Goal: Transaction & Acquisition: Purchase product/service

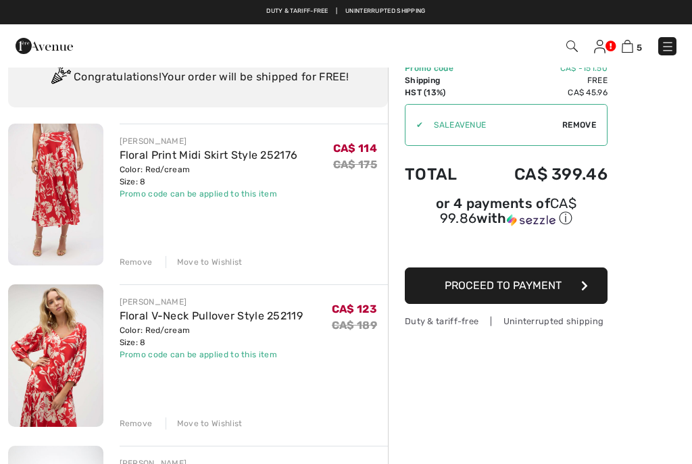
scroll to position [53, 0]
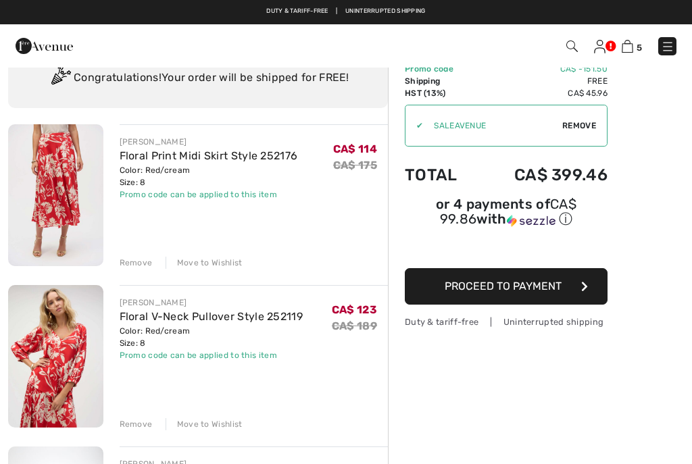
click at [135, 265] on div "Remove" at bounding box center [136, 263] width 33 height 12
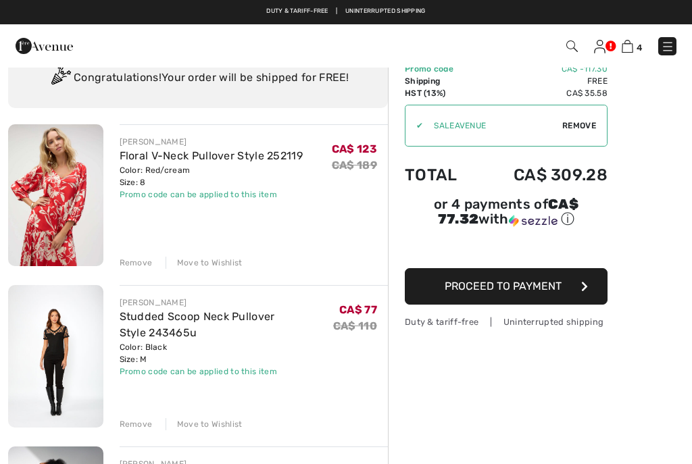
click at [136, 261] on div "Remove" at bounding box center [136, 263] width 33 height 12
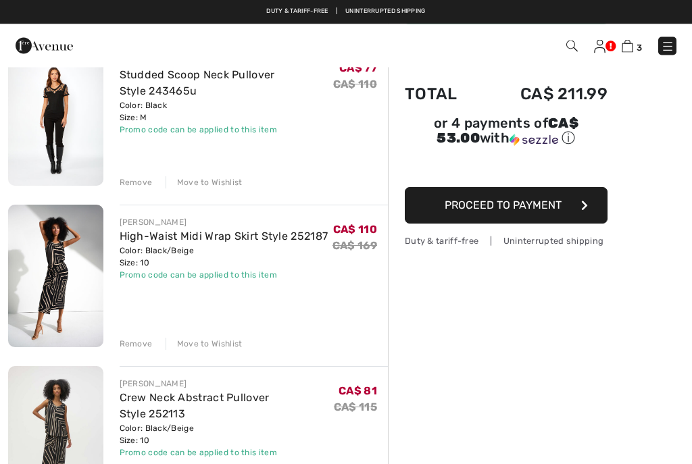
scroll to position [0, 0]
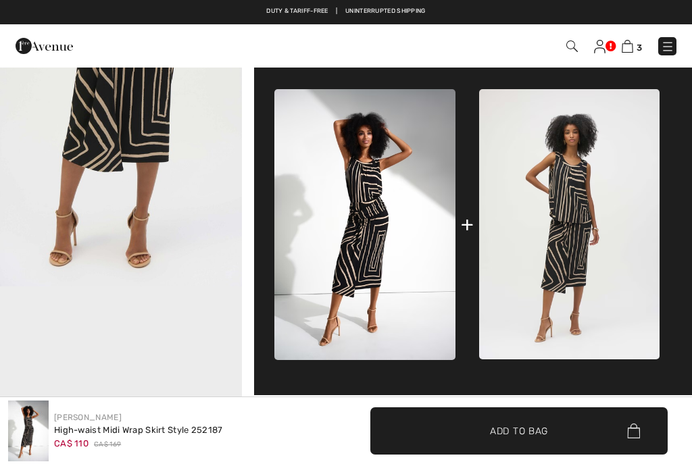
checkbox input "true"
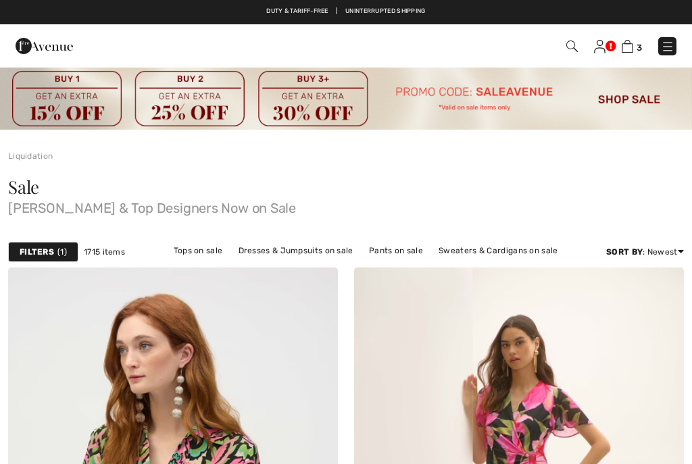
checkbox input "true"
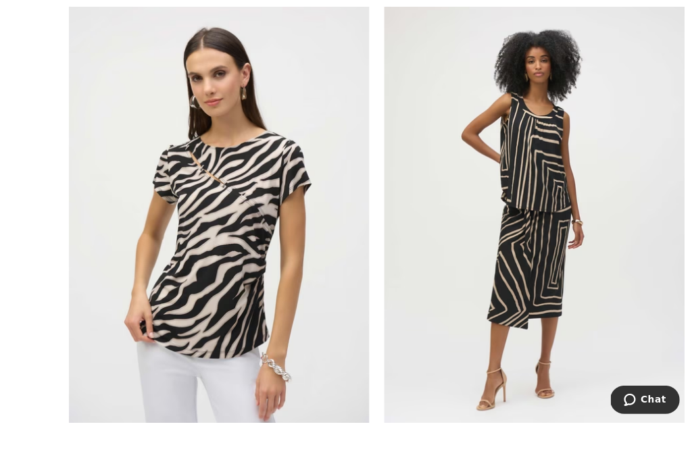
scroll to position [10050, 0]
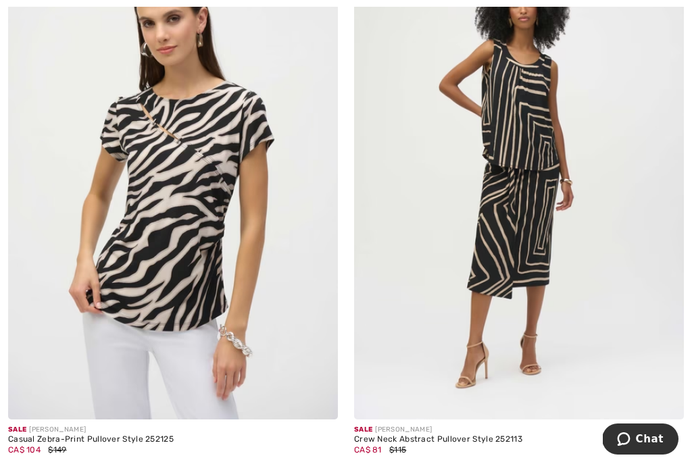
click at [178, 294] on img at bounding box center [173, 172] width 330 height 494
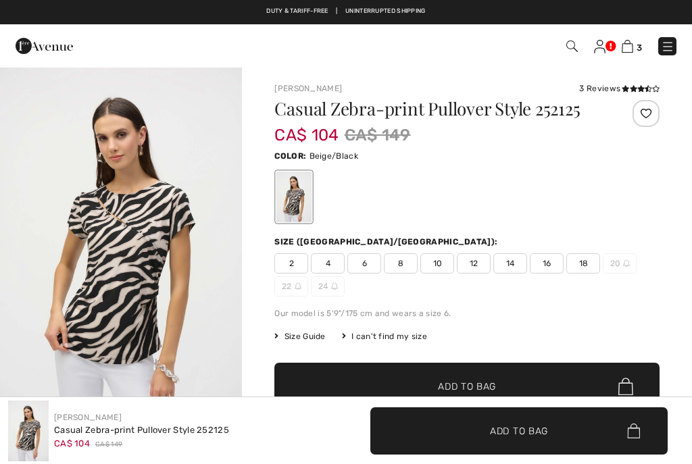
checkbox input "true"
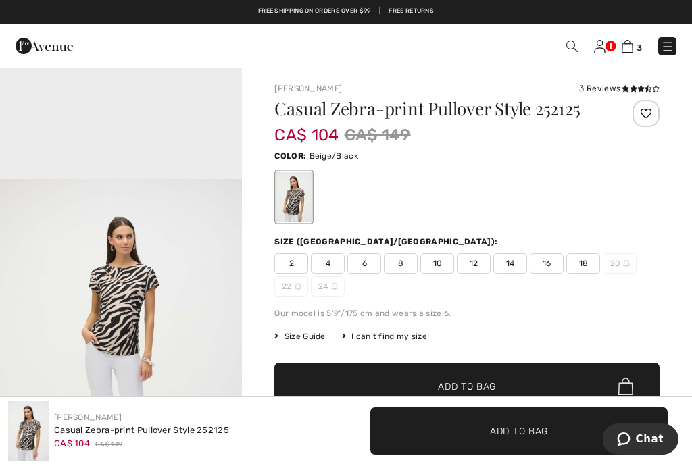
click at [126, 283] on img "3 / 5" at bounding box center [121, 360] width 242 height 363
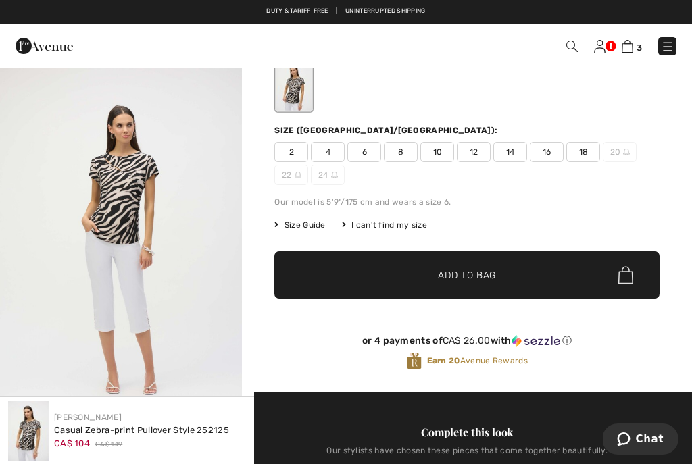
scroll to position [95, 0]
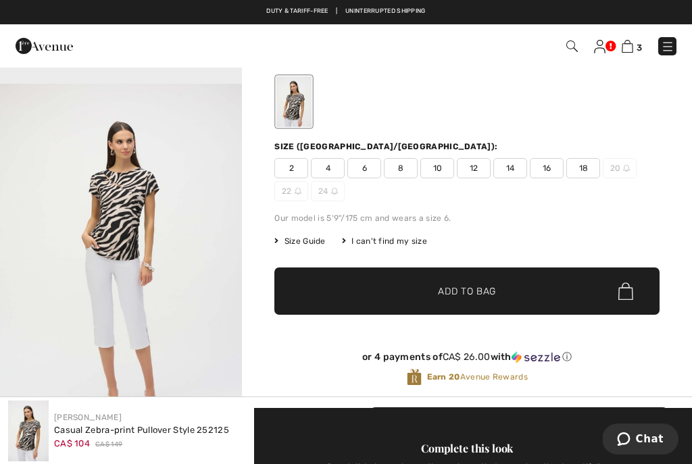
click at [439, 165] on span "10" at bounding box center [437, 168] width 34 height 20
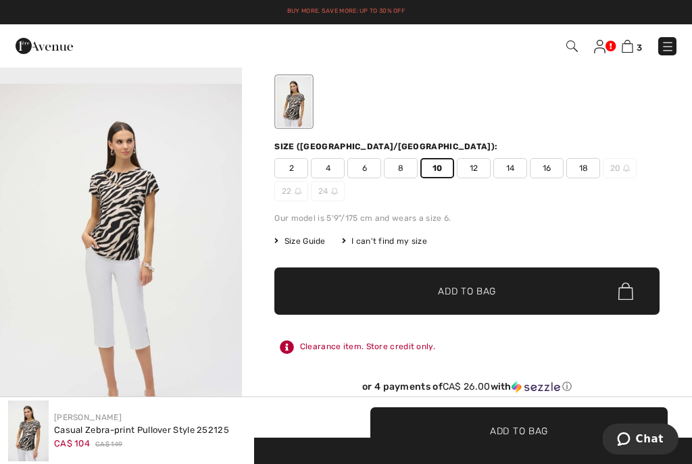
click at [479, 292] on span "Add to Bag" at bounding box center [467, 291] width 58 height 14
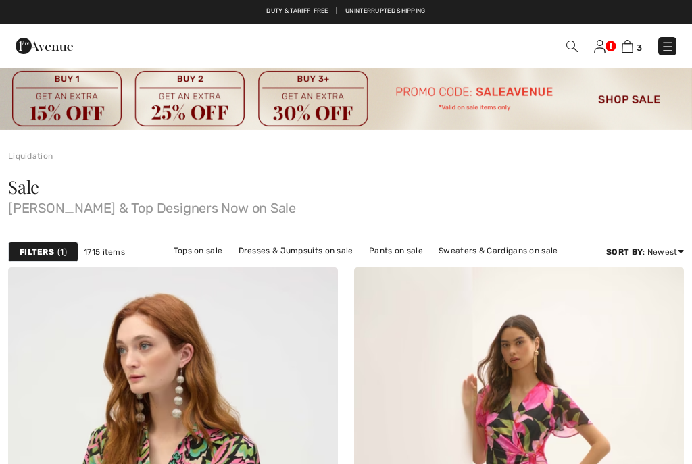
checkbox input "true"
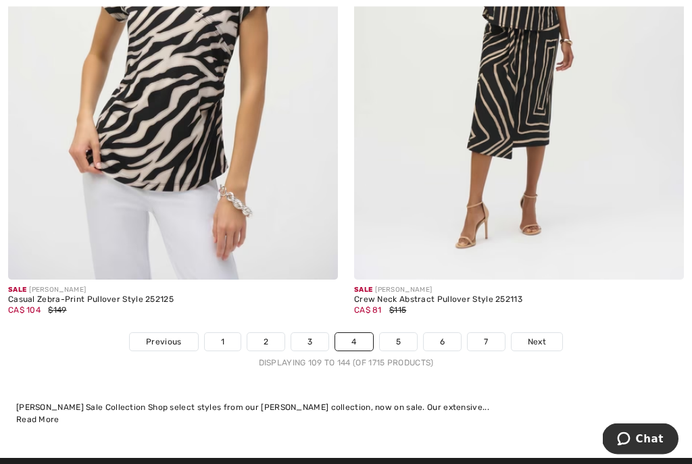
scroll to position [10185, 0]
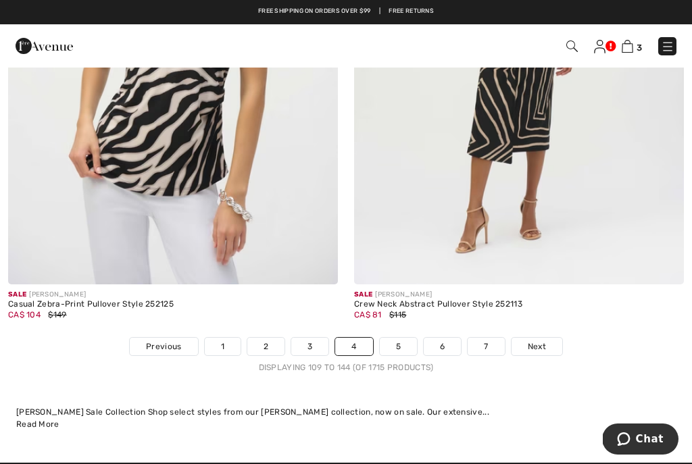
click at [394, 340] on link "5" at bounding box center [398, 347] width 37 height 18
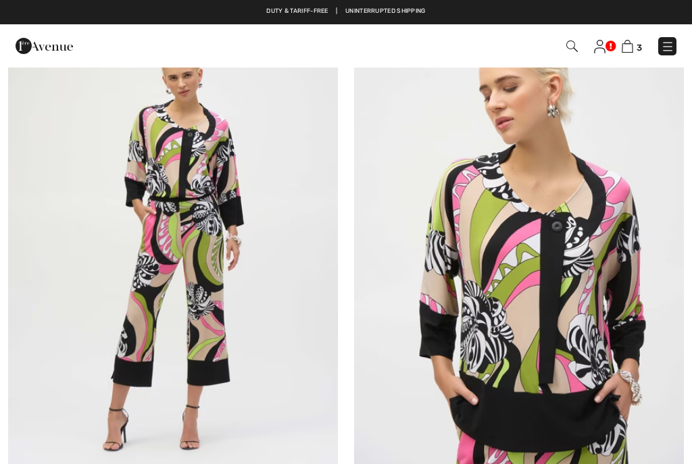
checkbox input "true"
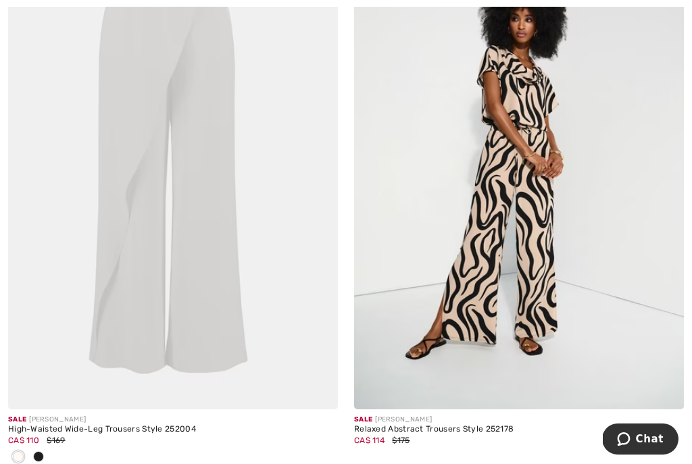
scroll to position [2569, 0]
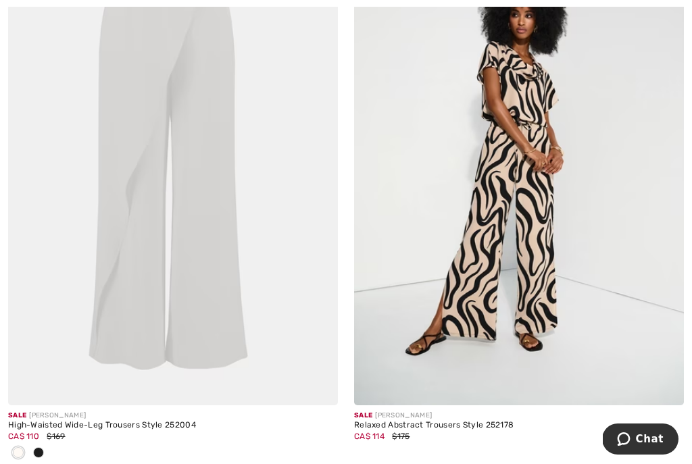
click at [167, 267] on img at bounding box center [173, 158] width 330 height 494
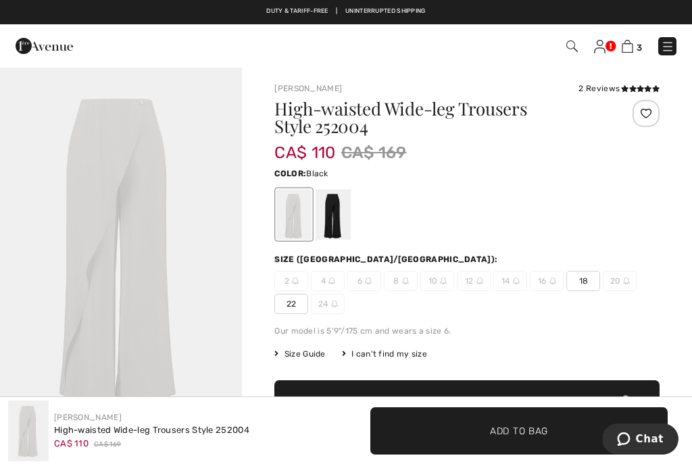
click at [336, 216] on div at bounding box center [332, 214] width 35 height 51
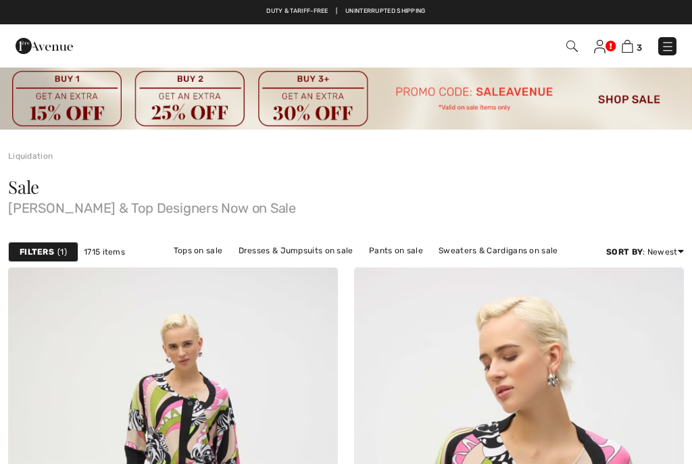
checkbox input "true"
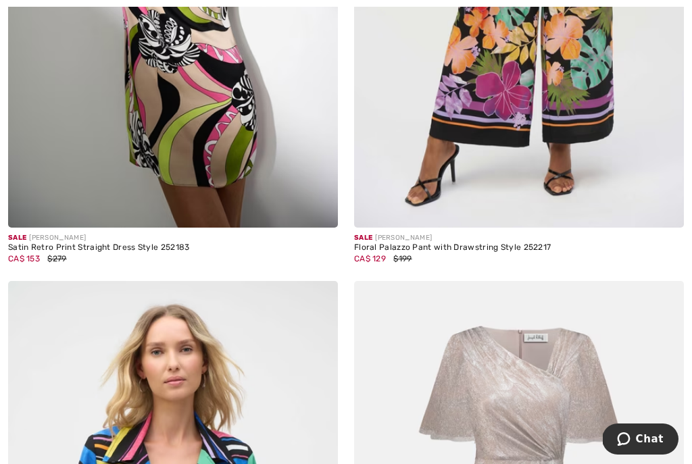
scroll to position [3997, 0]
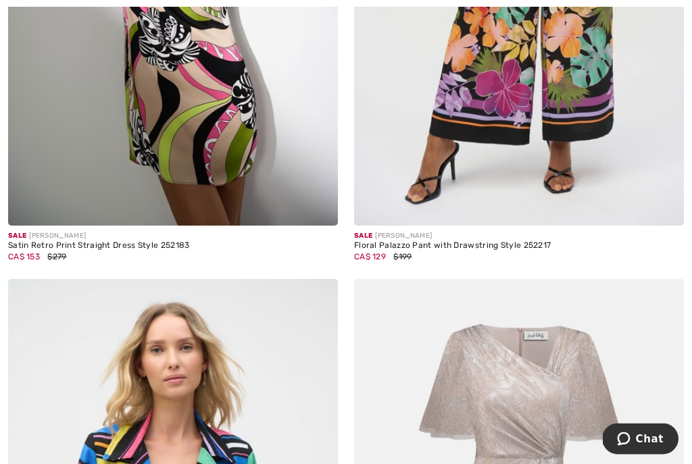
click at [467, 251] on div "CA$ 129 $199" at bounding box center [519, 257] width 330 height 12
click at [521, 241] on div "Floral Palazzo Pant with Drawstring Style 252217" at bounding box center [519, 245] width 330 height 9
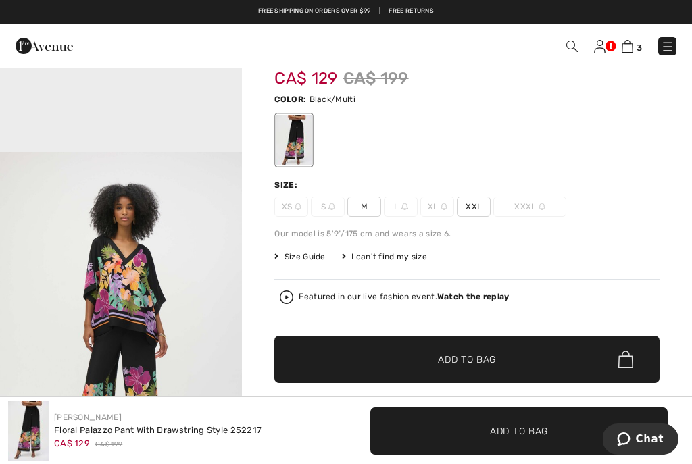
scroll to position [74, 0]
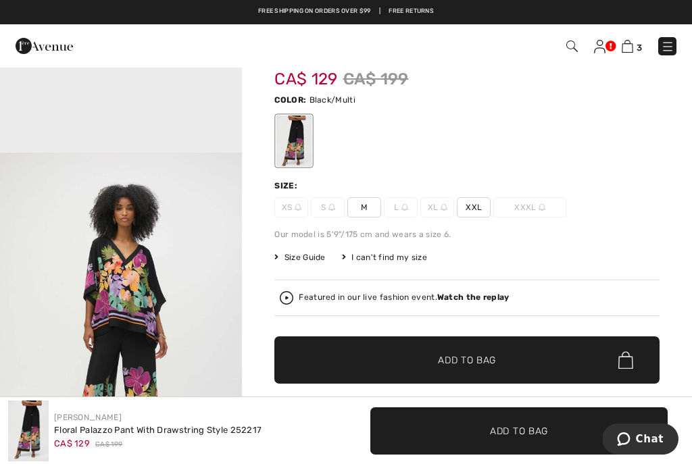
click at [364, 206] on span "M" at bounding box center [364, 207] width 34 height 20
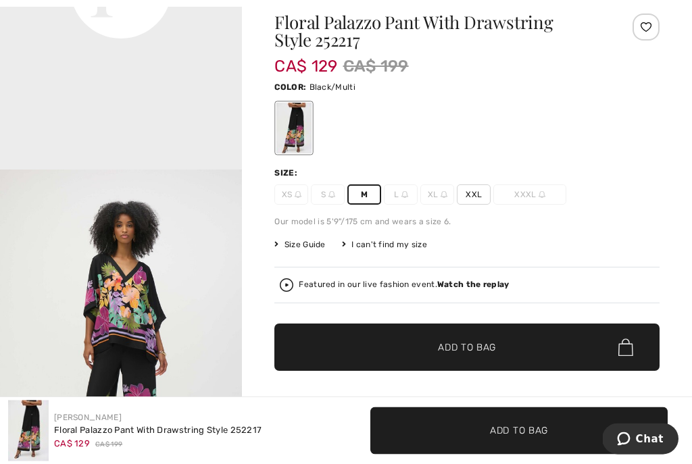
scroll to position [86, 0]
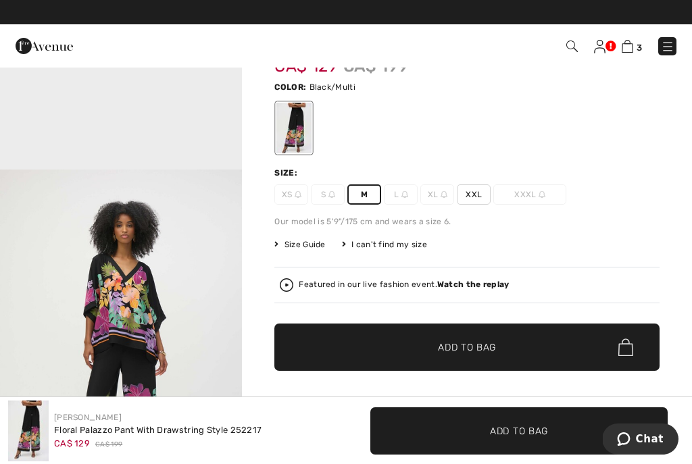
click at [467, 356] on span "✔ Added to Bag Add to Bag" at bounding box center [466, 347] width 385 height 47
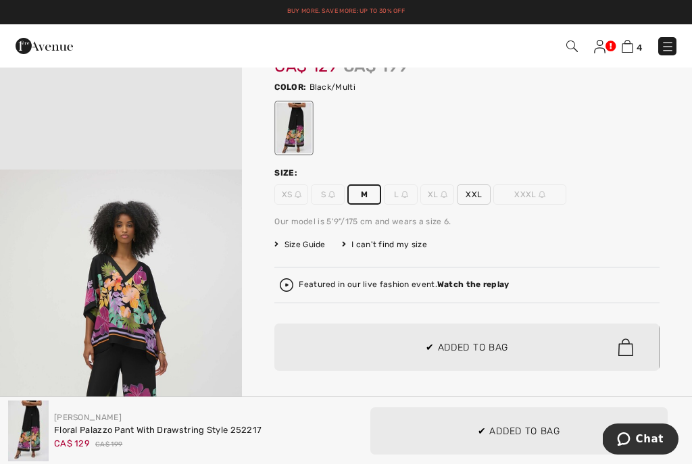
click at [464, 351] on div at bounding box center [346, 232] width 692 height 464
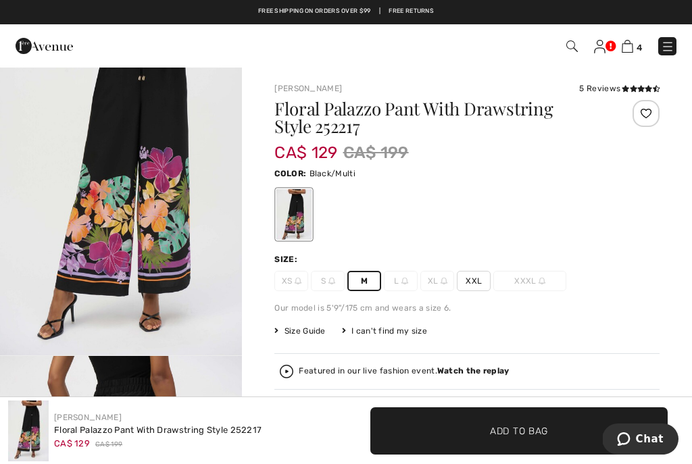
scroll to position [0, 0]
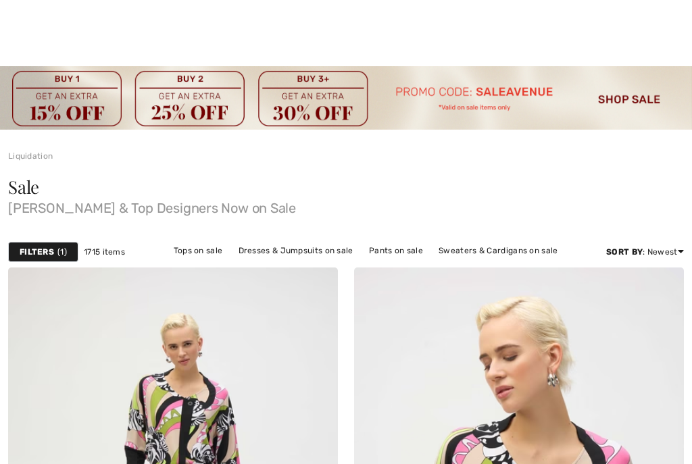
checkbox input "true"
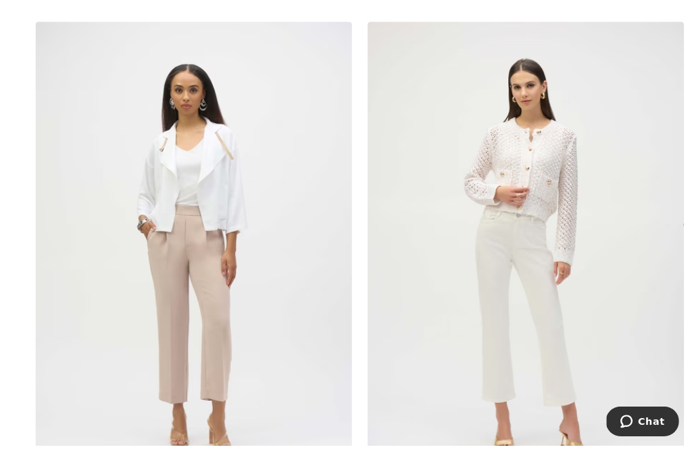
scroll to position [5384, 0]
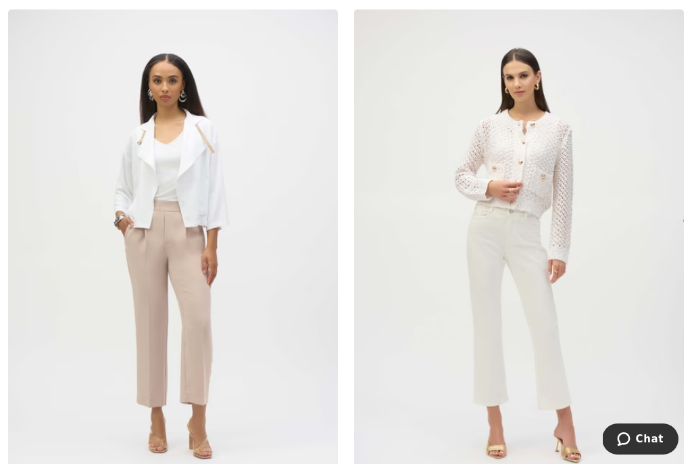
click at [536, 291] on img at bounding box center [519, 256] width 330 height 494
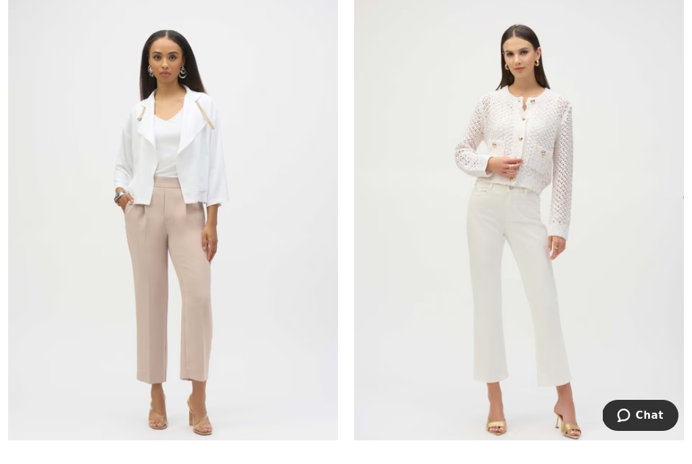
scroll to position [5409, 0]
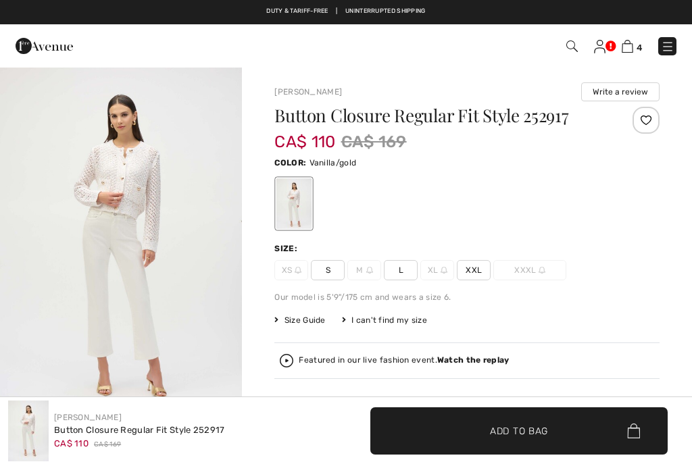
checkbox input "true"
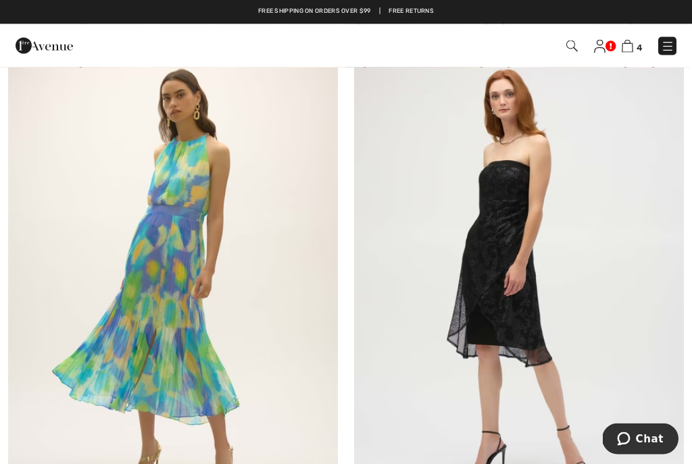
scroll to position [9359, 0]
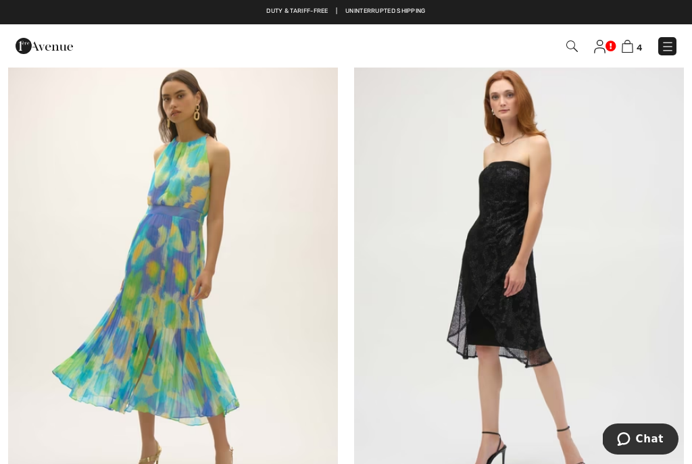
click at [161, 317] on img at bounding box center [173, 271] width 330 height 494
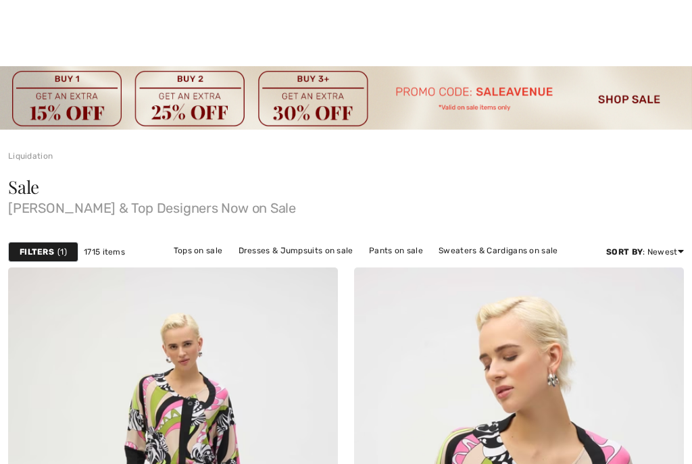
checkbox input "true"
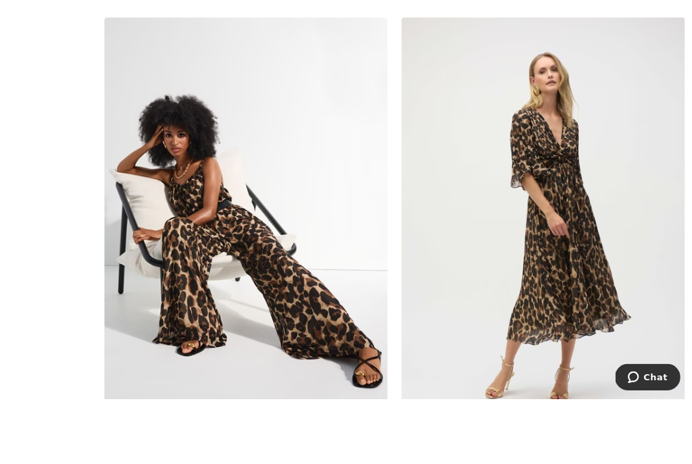
scroll to position [9998, 0]
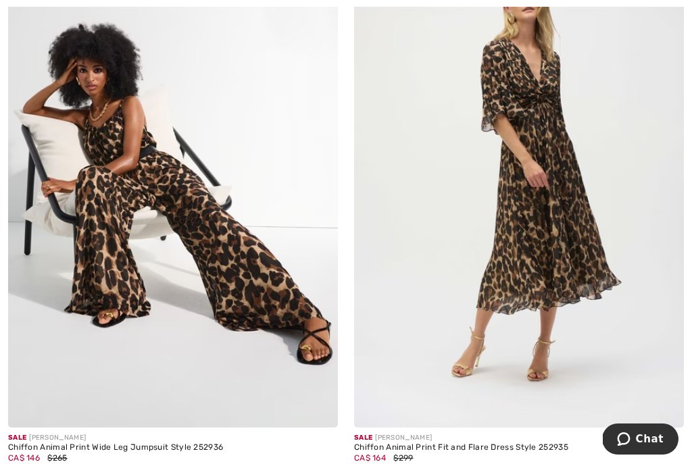
click at [148, 433] on div "Sale JOSEPH RIBKOFF" at bounding box center [173, 438] width 330 height 10
click at [206, 240] on img at bounding box center [173, 180] width 330 height 494
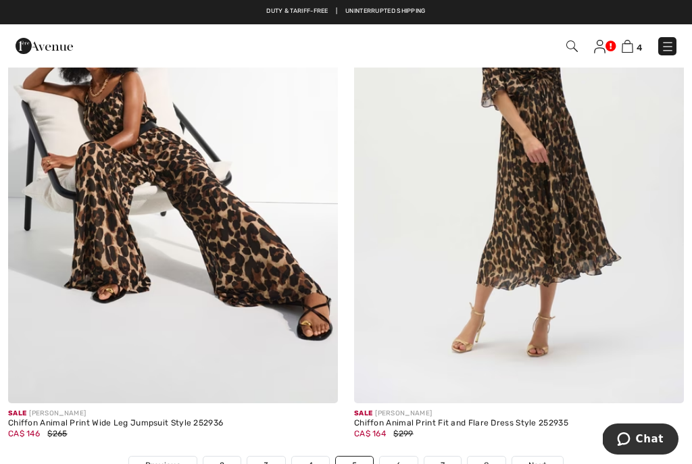
click at [561, 245] on img at bounding box center [519, 156] width 330 height 494
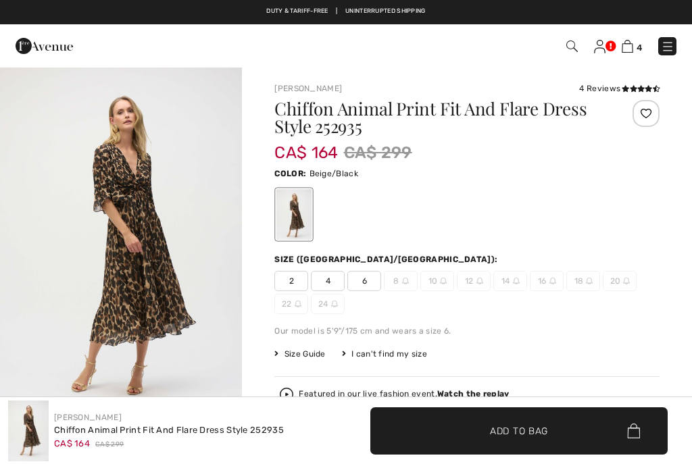
checkbox input "true"
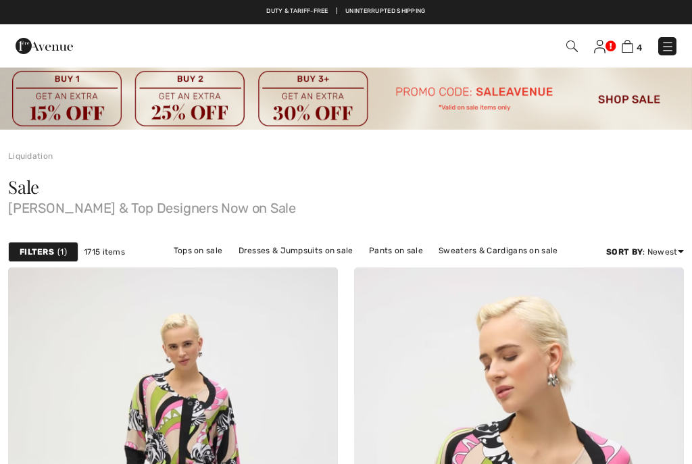
checkbox input "true"
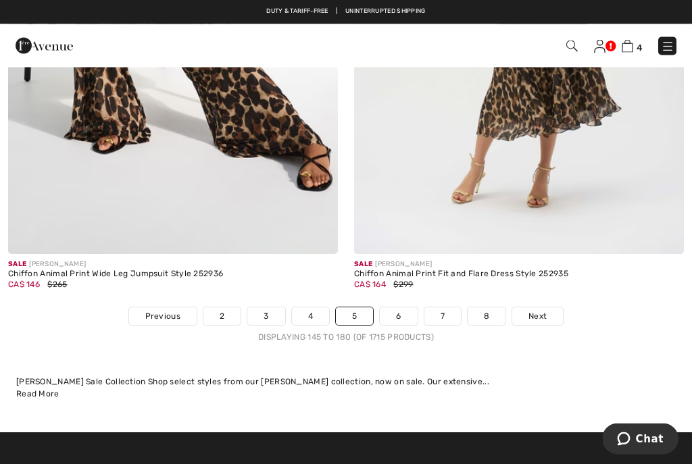
scroll to position [10171, 0]
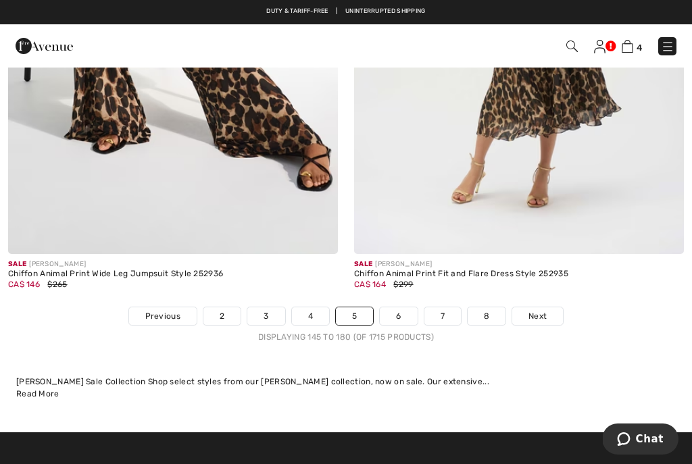
click at [399, 310] on link "6" at bounding box center [398, 316] width 37 height 18
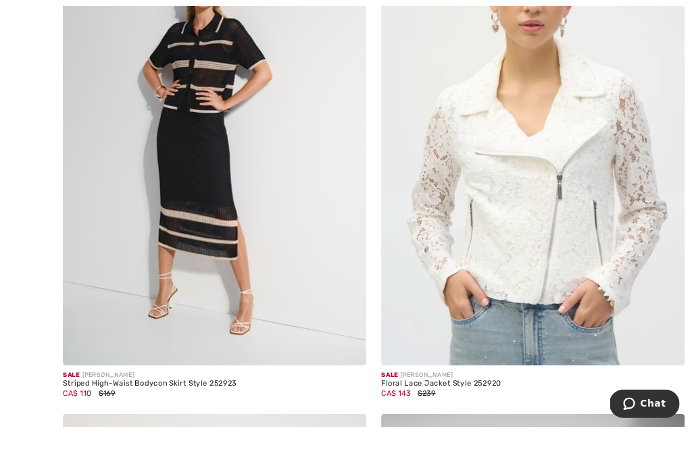
scroll to position [942, 0]
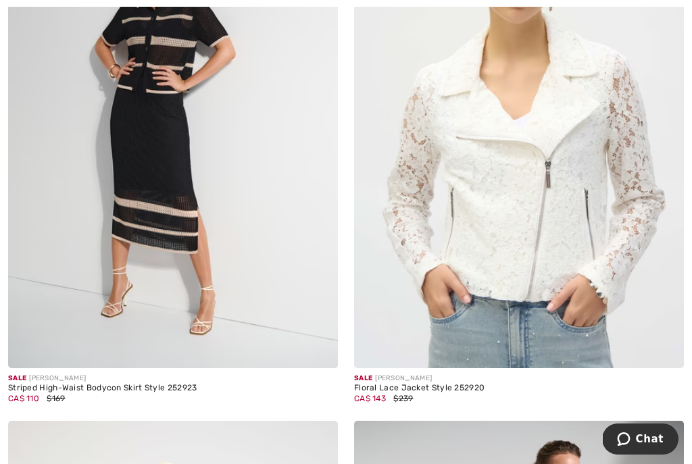
click at [560, 272] on img at bounding box center [519, 121] width 330 height 494
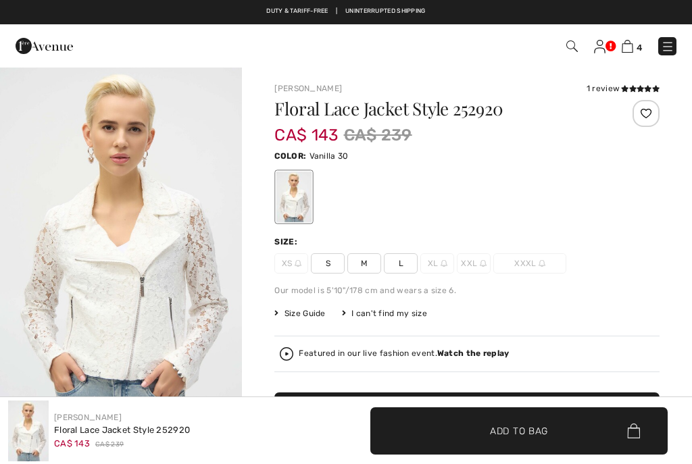
checkbox input "true"
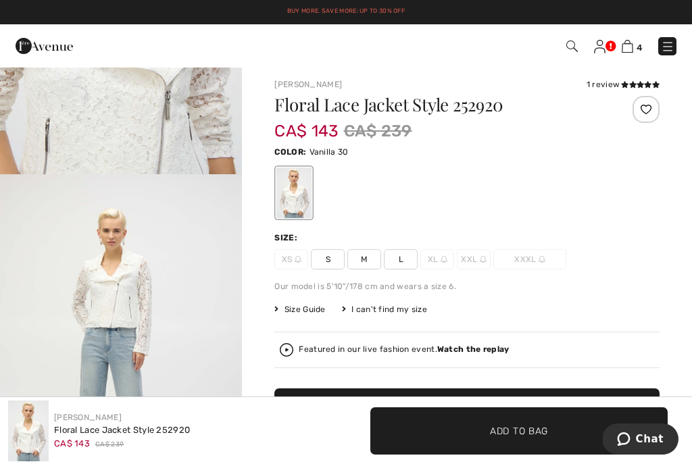
scroll to position [3, 0]
click at [405, 261] on span "L" at bounding box center [401, 260] width 34 height 20
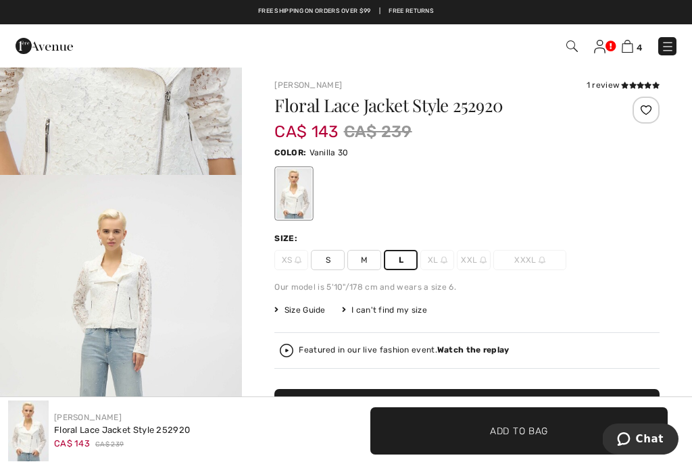
click at [644, 113] on div at bounding box center [645, 110] width 27 height 27
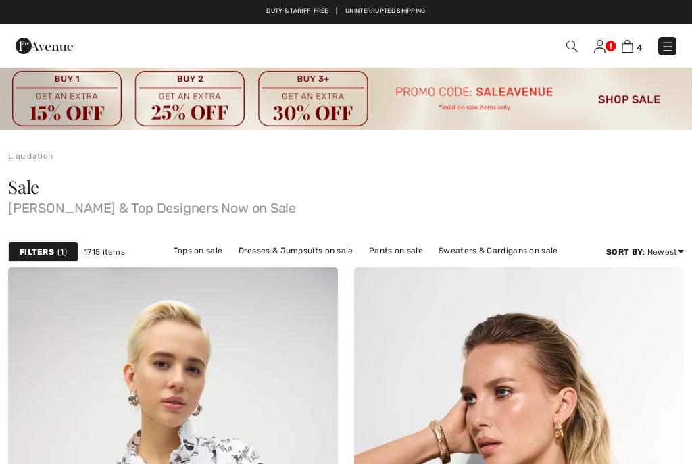
checkbox input "true"
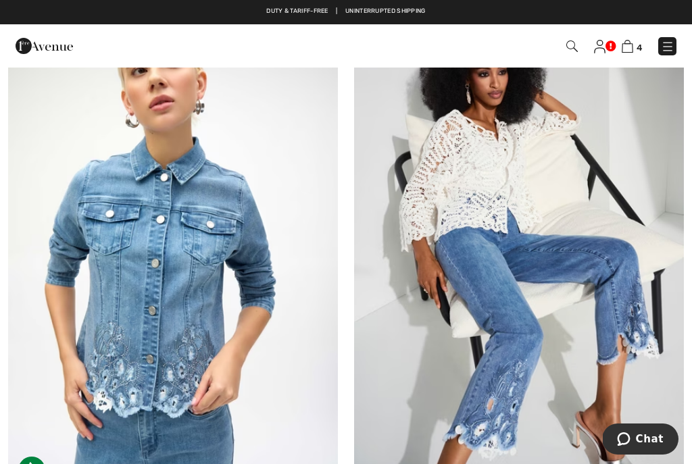
scroll to position [2457, 0]
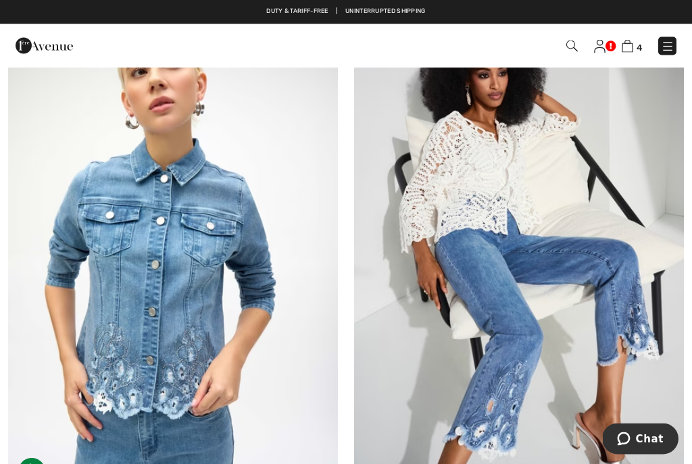
click at [517, 265] on img at bounding box center [519, 248] width 330 height 494
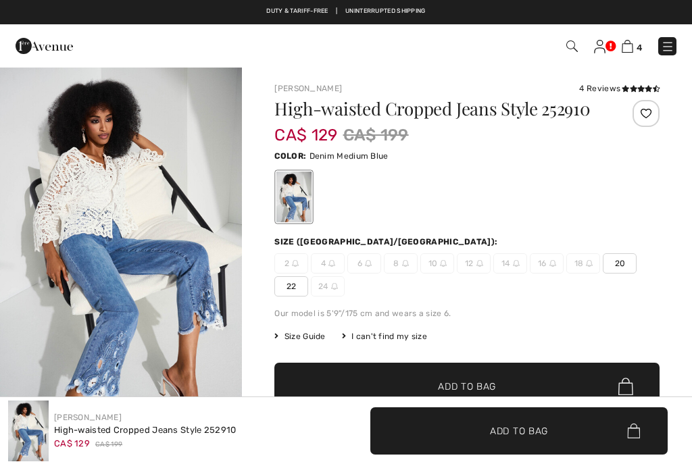
checkbox input "true"
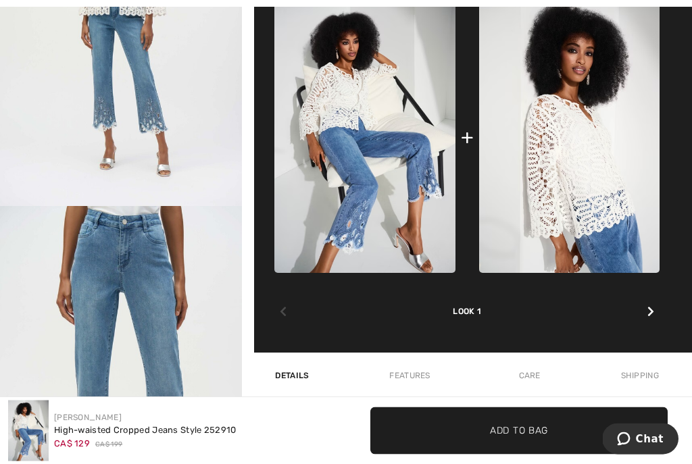
scroll to position [586, 0]
click at [612, 186] on img at bounding box center [569, 137] width 180 height 271
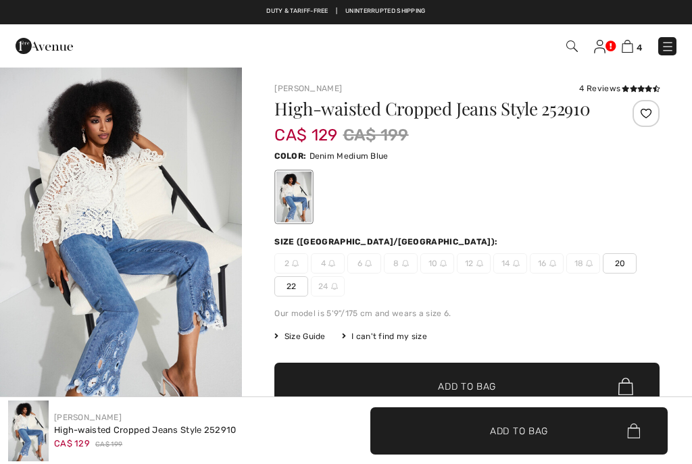
checkbox input "true"
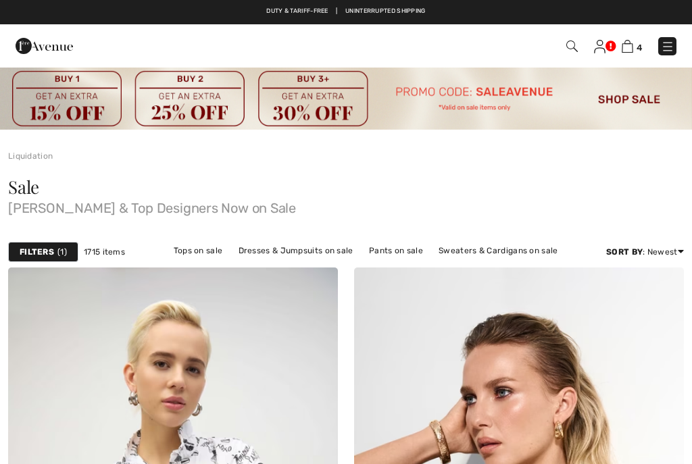
checkbox input "true"
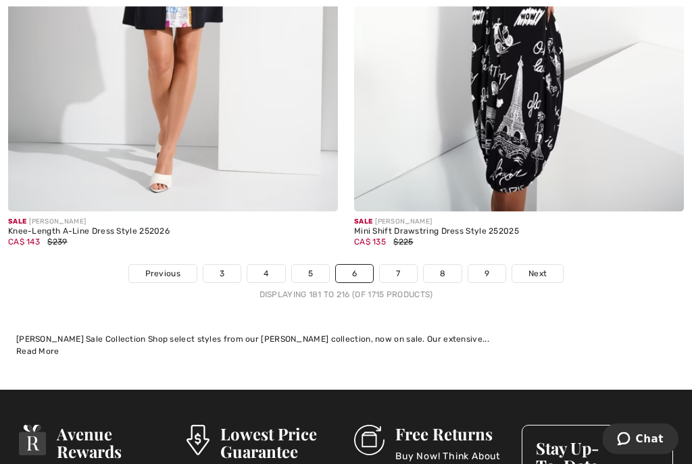
scroll to position [10190, 0]
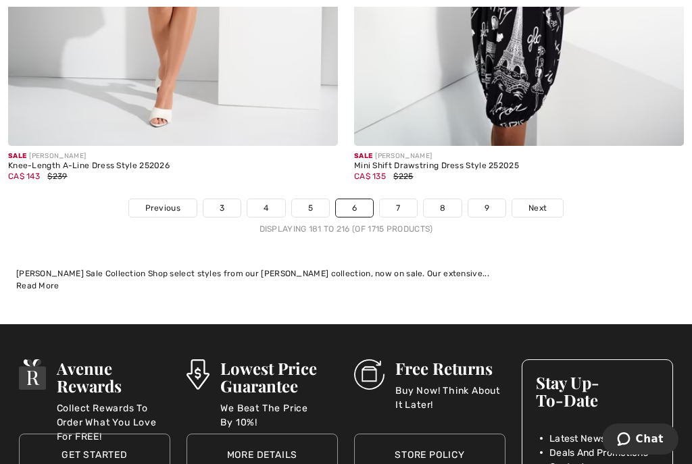
click at [399, 201] on link "7" at bounding box center [398, 208] width 36 height 18
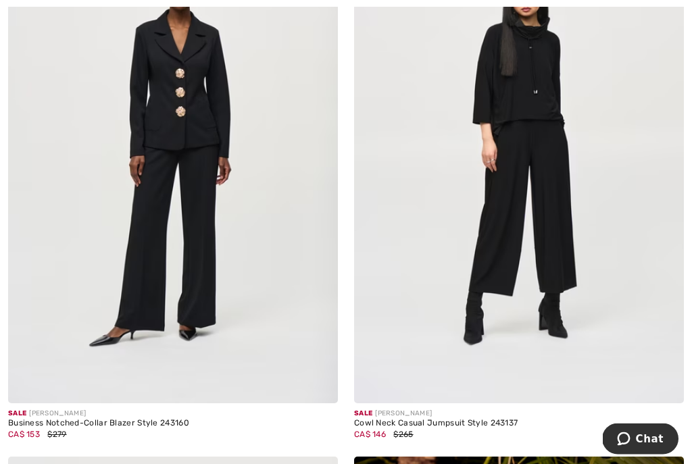
scroll to position [4457, 0]
click at [182, 228] on img at bounding box center [173, 156] width 330 height 494
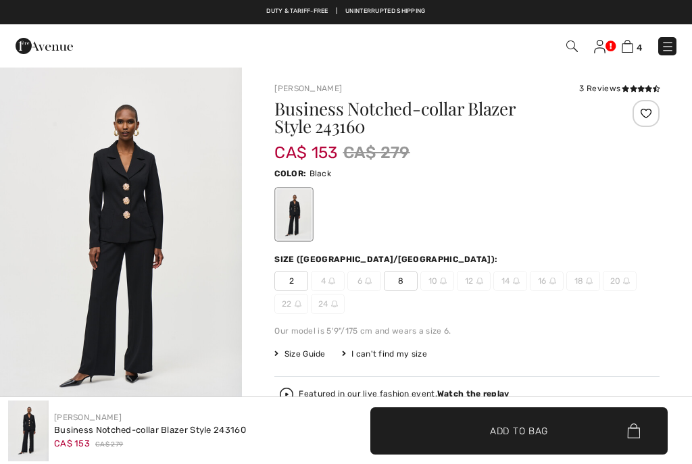
checkbox input "true"
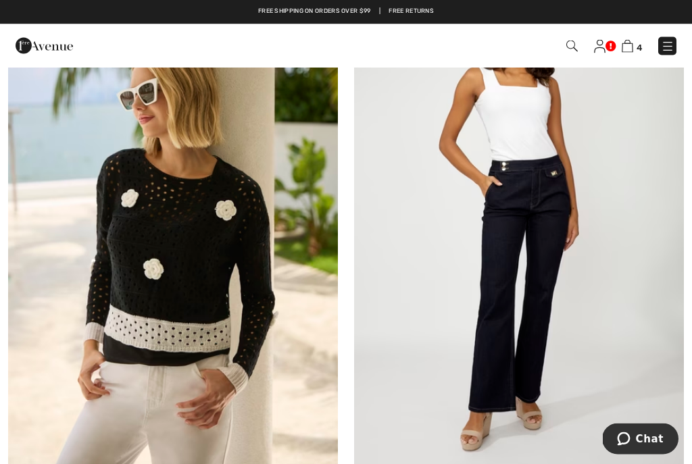
scroll to position [7329, 0]
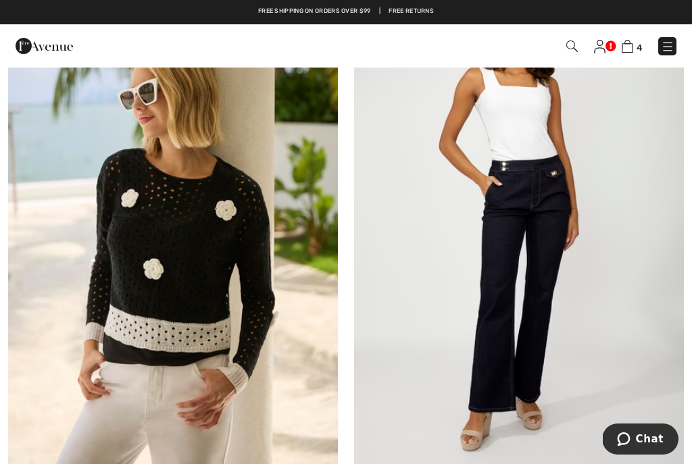
click at [168, 349] on img at bounding box center [173, 222] width 330 height 494
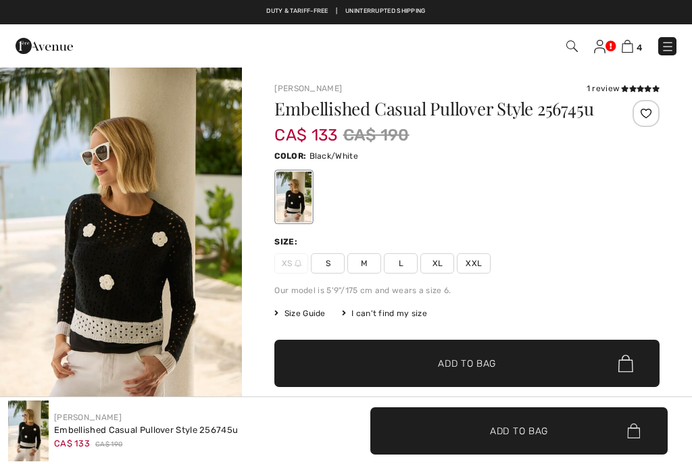
checkbox input "true"
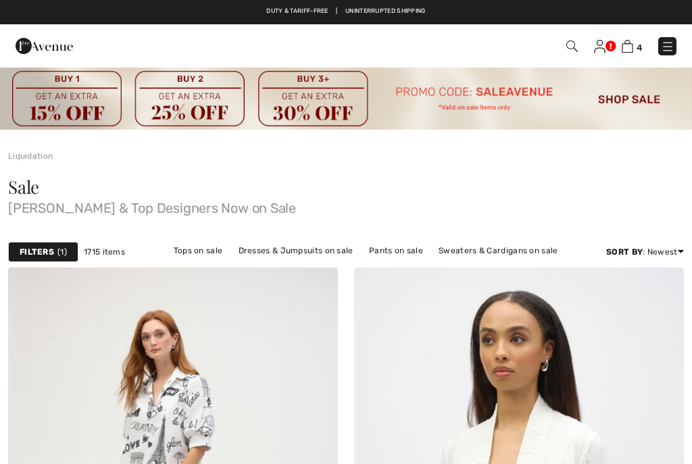
checkbox input "true"
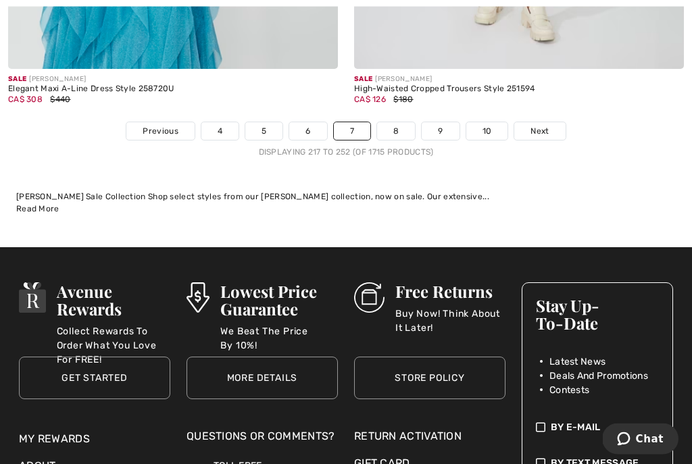
scroll to position [10512, 0]
click at [399, 127] on link "8" at bounding box center [396, 131] width 38 height 18
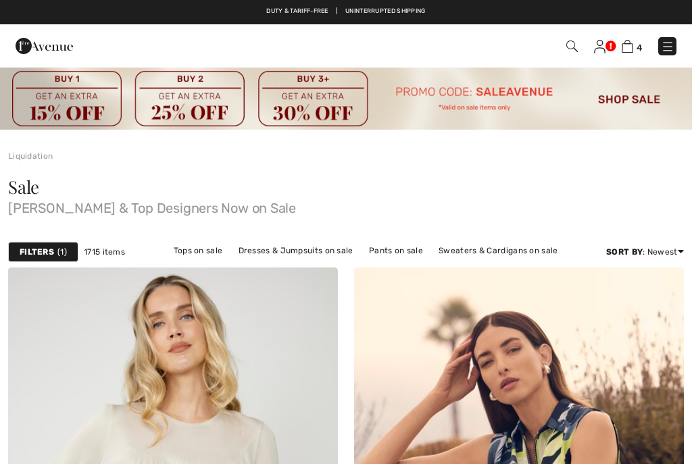
scroll to position [307, 0]
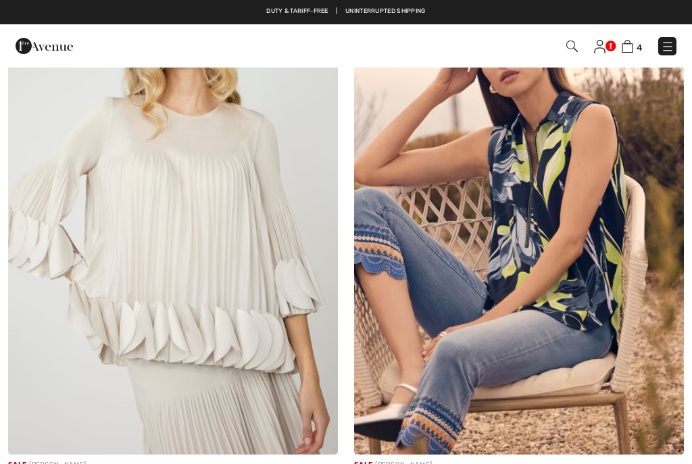
checkbox input "true"
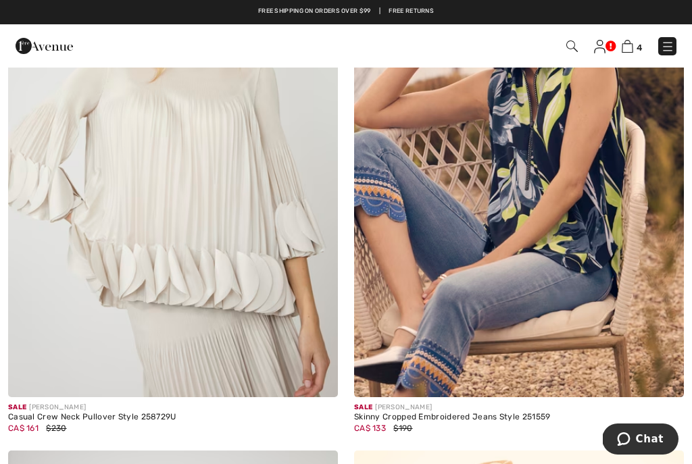
scroll to position [356, 0]
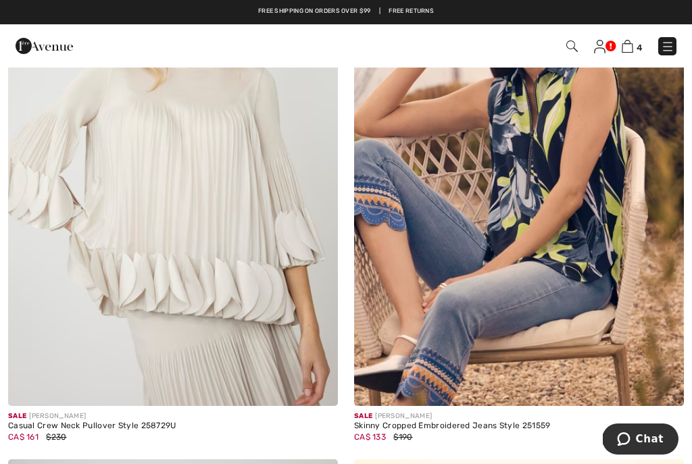
click at [77, 421] on div "Casual Crew Neck Pullover Style 258729U" at bounding box center [173, 425] width 330 height 9
click at [206, 235] on img at bounding box center [173, 159] width 330 height 494
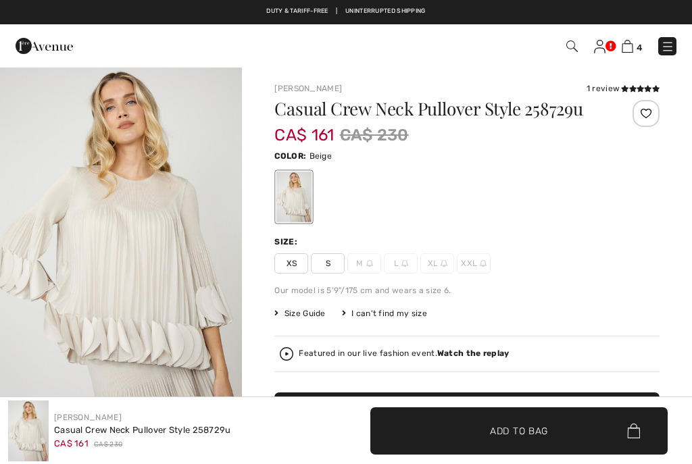
checkbox input "true"
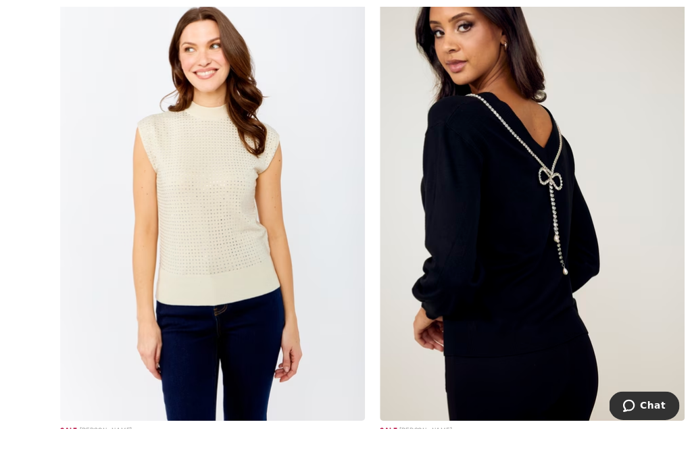
scroll to position [3763, 0]
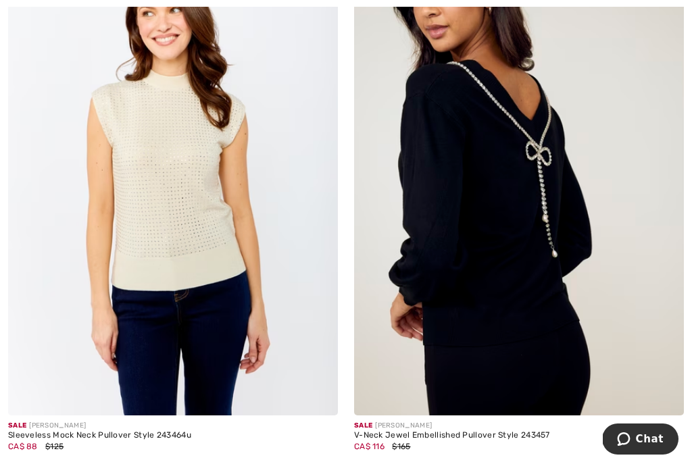
click at [515, 327] on img at bounding box center [519, 168] width 330 height 494
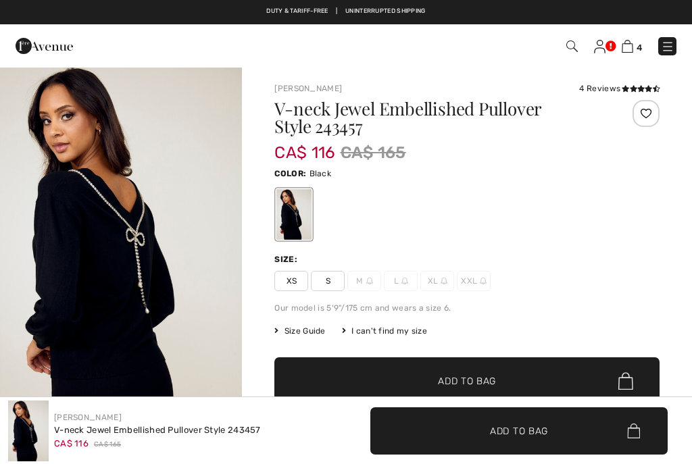
checkbox input "true"
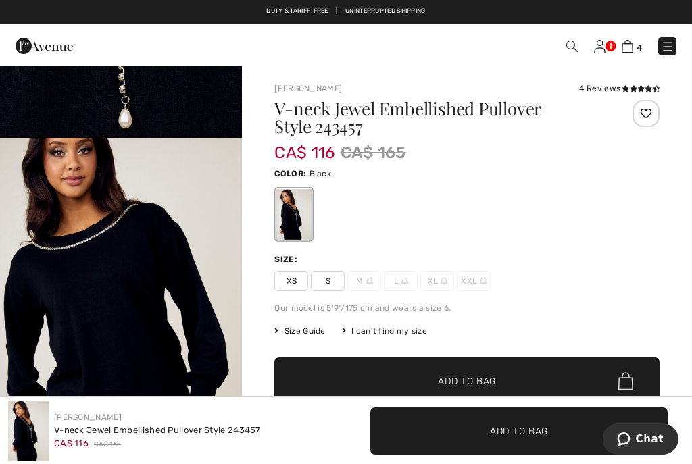
scroll to position [1092, 0]
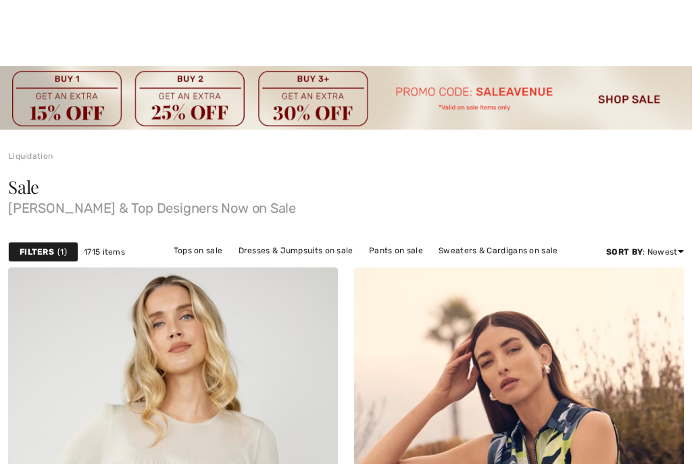
checkbox input "true"
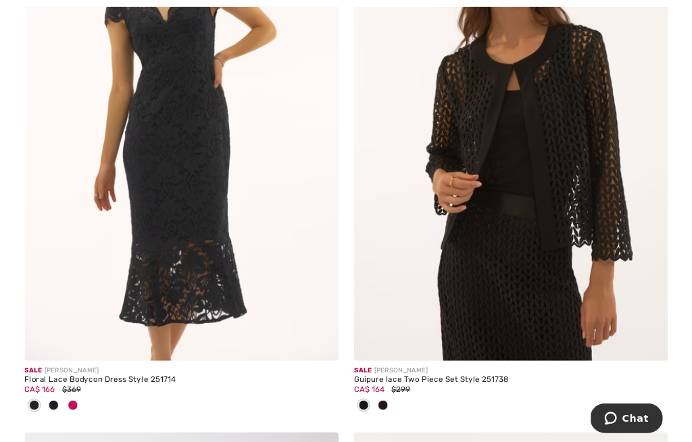
scroll to position [7879, 0]
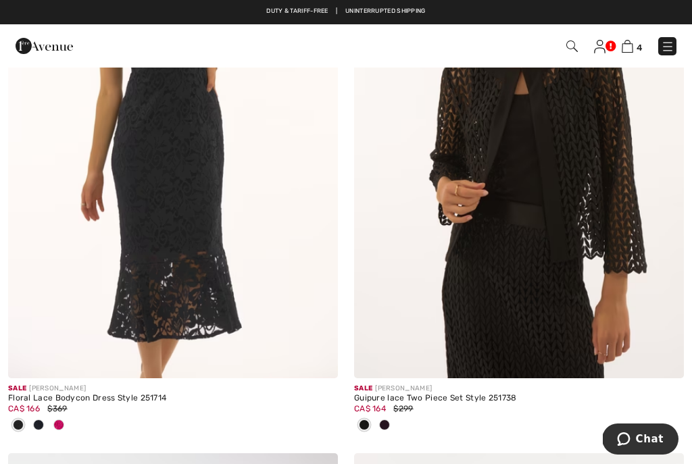
click at [109, 403] on div "CA$ 166 $369" at bounding box center [173, 409] width 330 height 12
click at [192, 238] on img at bounding box center [173, 131] width 330 height 494
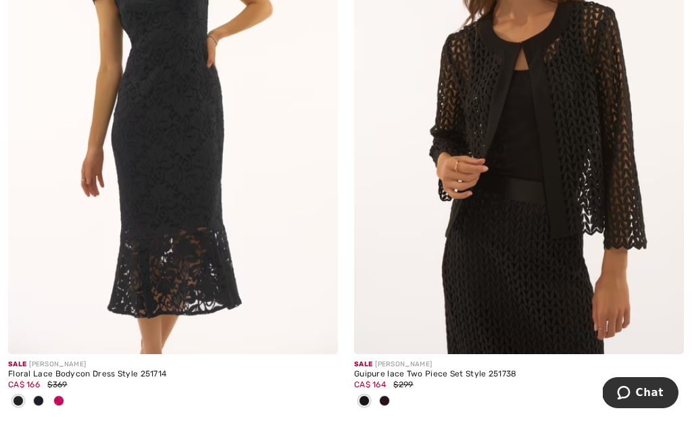
scroll to position [7904, 0]
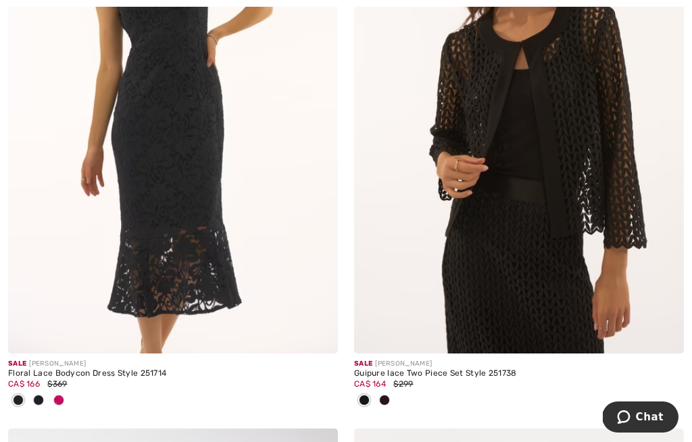
click at [156, 227] on img at bounding box center [173, 106] width 330 height 494
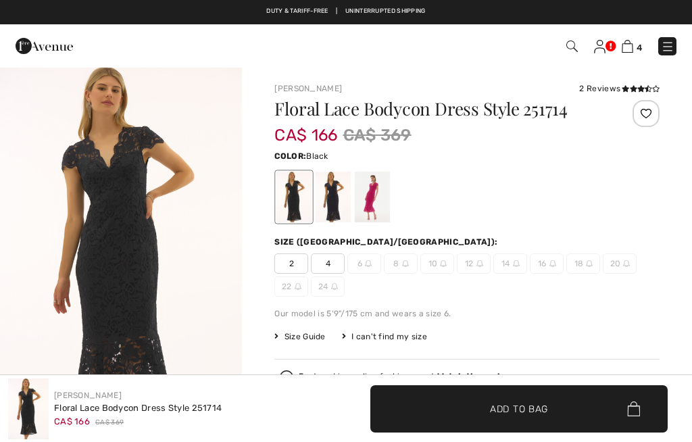
checkbox input "true"
click at [334, 201] on div at bounding box center [332, 197] width 35 height 51
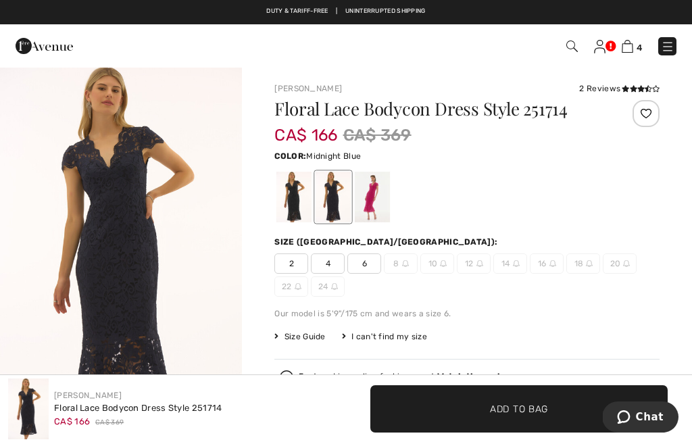
click at [380, 202] on div at bounding box center [372, 197] width 35 height 51
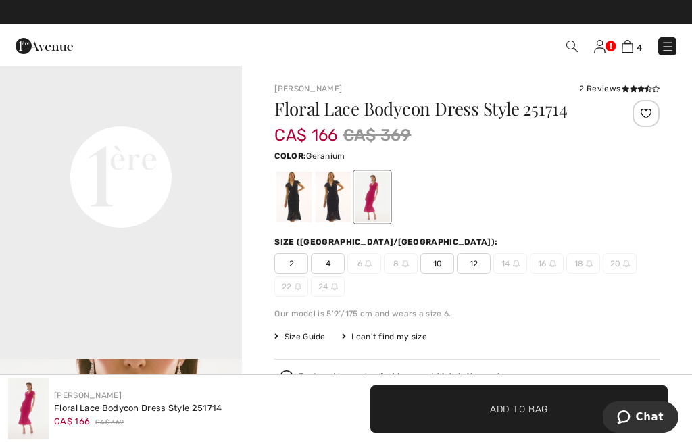
scroll to position [796, 0]
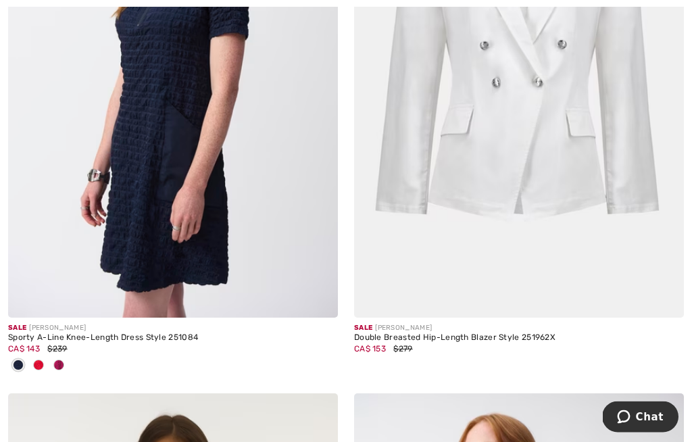
scroll to position [9079, 0]
click at [484, 333] on div "Double Breasted Hip-Length Blazer Style 251962X" at bounding box center [519, 337] width 330 height 9
click at [451, 342] on div "CA$ 153 $279" at bounding box center [519, 348] width 330 height 12
click at [548, 209] on img at bounding box center [519, 70] width 330 height 494
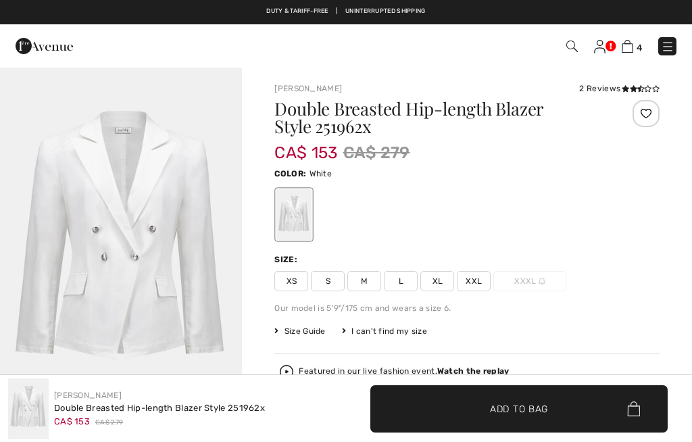
checkbox input "true"
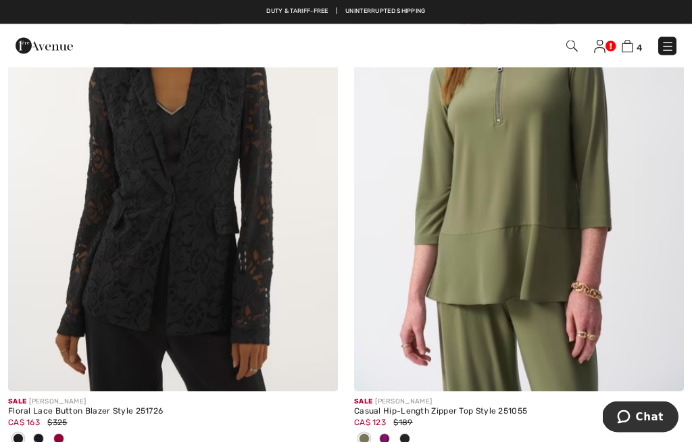
scroll to position [9575, 0]
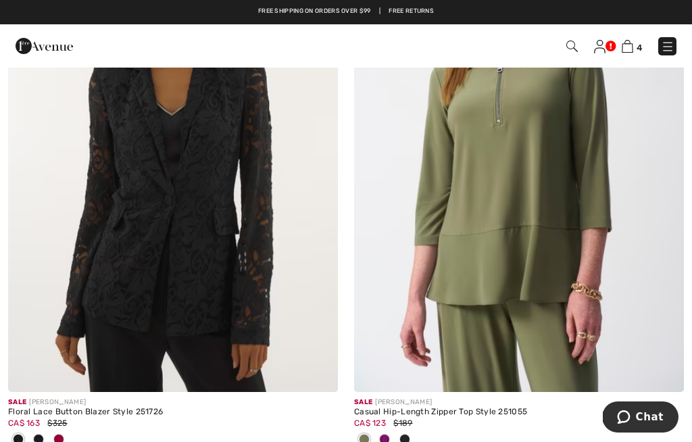
click at [120, 407] on div "Floral Lace Button Blazer Style 251726" at bounding box center [173, 411] width 330 height 9
click at [157, 279] on img at bounding box center [173, 144] width 330 height 494
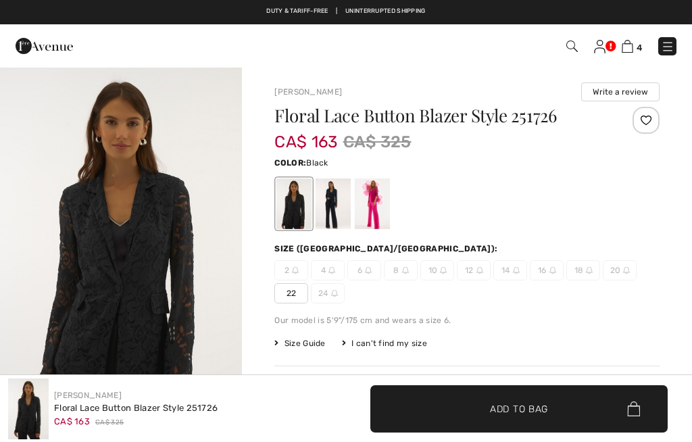
checkbox input "true"
click at [381, 205] on div at bounding box center [372, 203] width 35 height 51
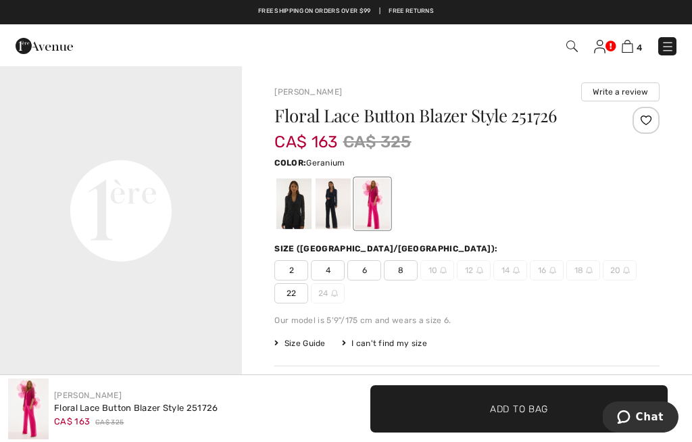
scroll to position [799, 0]
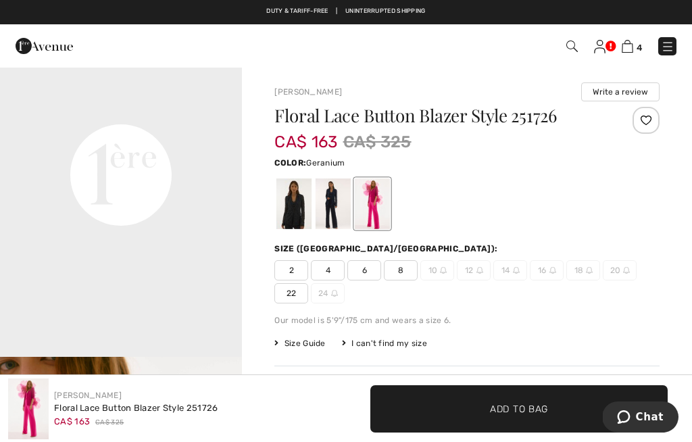
click at [399, 272] on span "8" at bounding box center [401, 270] width 34 height 20
click at [521, 405] on span "Add to Bag" at bounding box center [519, 408] width 58 height 14
click at [330, 208] on div at bounding box center [332, 203] width 35 height 51
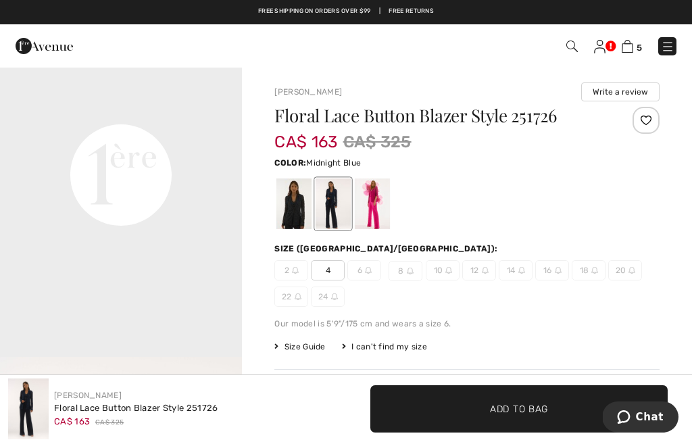
scroll to position [0, 0]
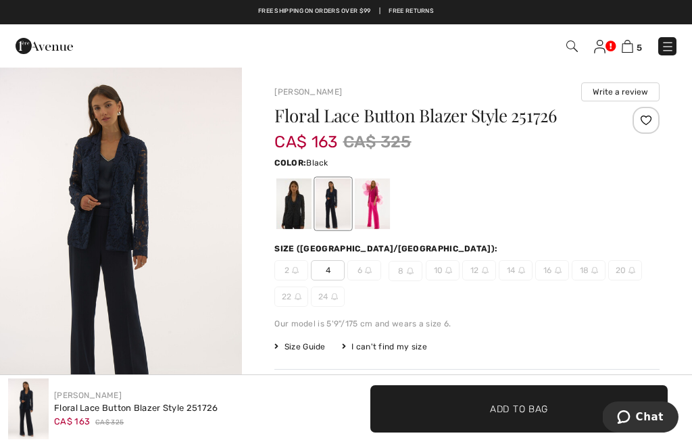
click at [292, 215] on div at bounding box center [293, 203] width 35 height 51
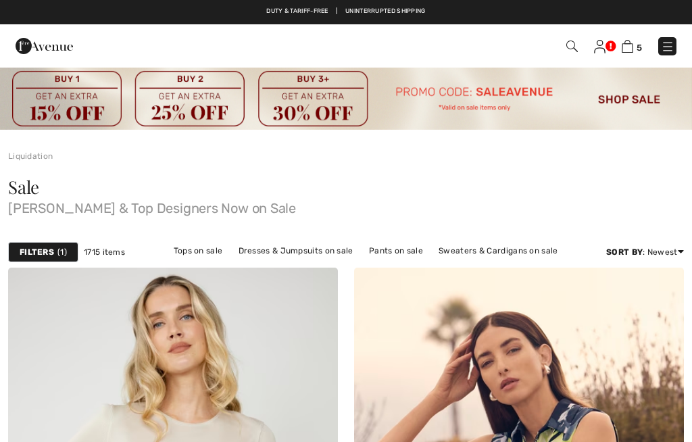
checkbox input "true"
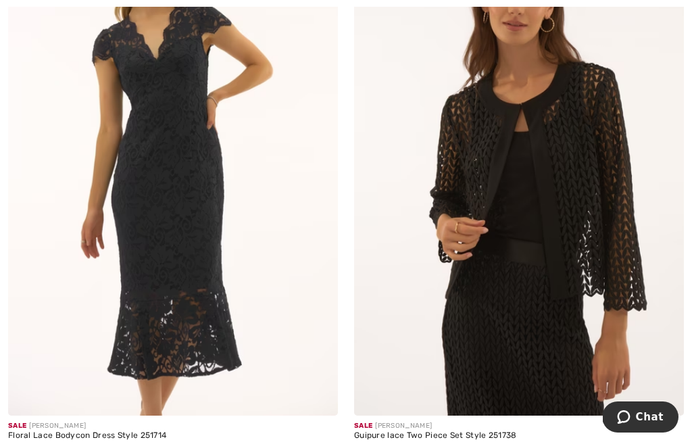
scroll to position [7840, 0]
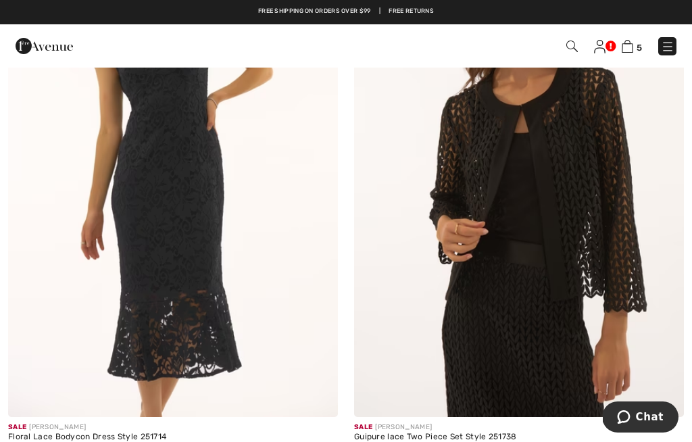
click at [106, 432] on div "Floral Lace Bodycon Dress Style 251714" at bounding box center [173, 436] width 330 height 9
click at [159, 234] on img at bounding box center [173, 169] width 330 height 494
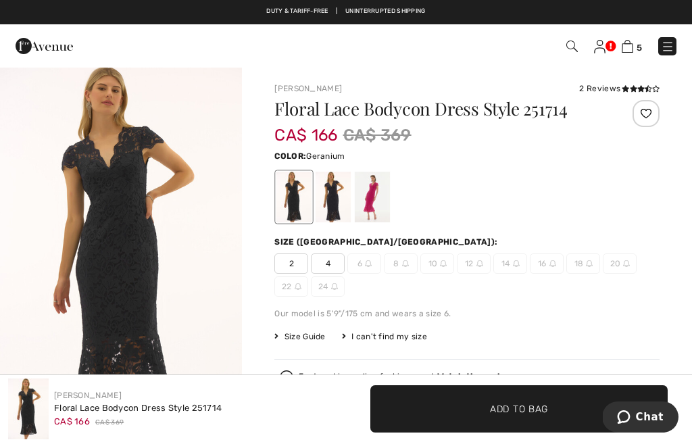
click at [380, 202] on div at bounding box center [372, 197] width 35 height 51
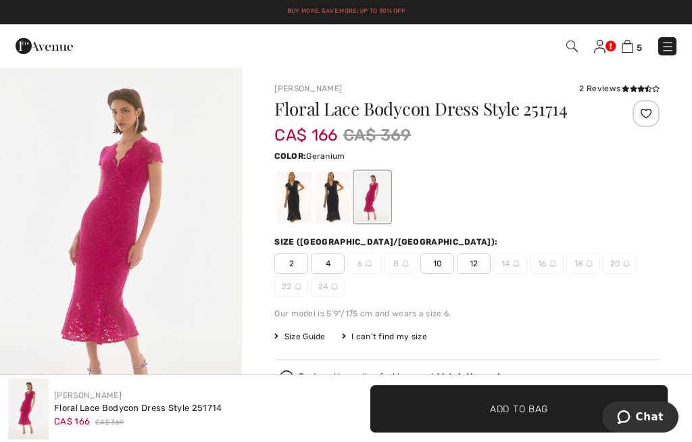
click at [474, 259] on span "12" at bounding box center [474, 263] width 34 height 20
click at [525, 398] on span "✔ Added to Bag Add to Bag" at bounding box center [518, 408] width 297 height 47
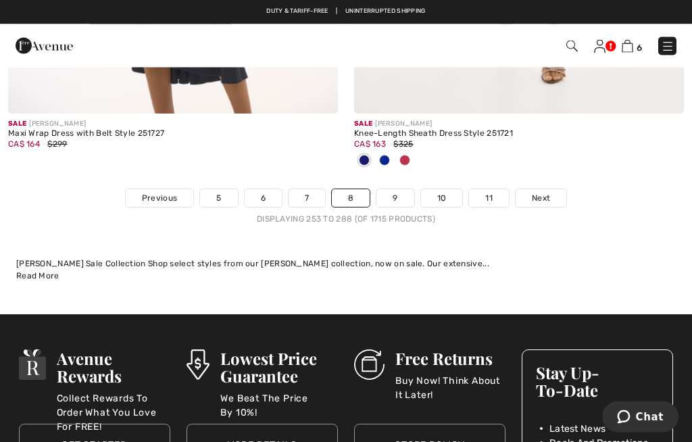
scroll to position [10424, 0]
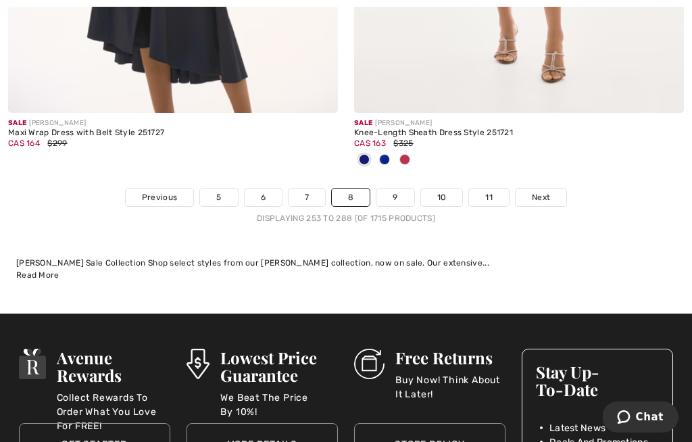
click at [392, 190] on link "9" at bounding box center [394, 197] width 37 height 18
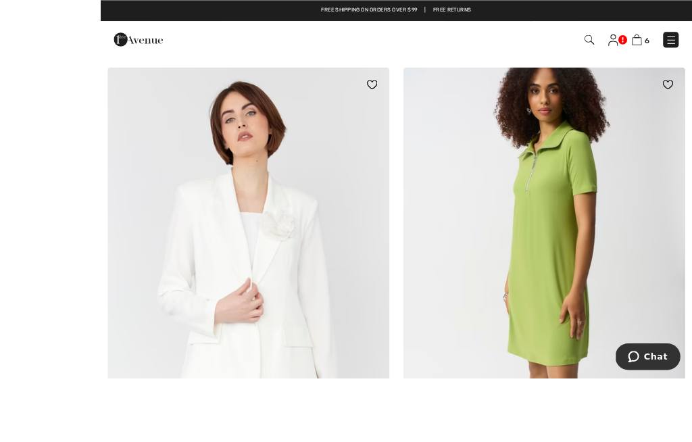
scroll to position [2019, 0]
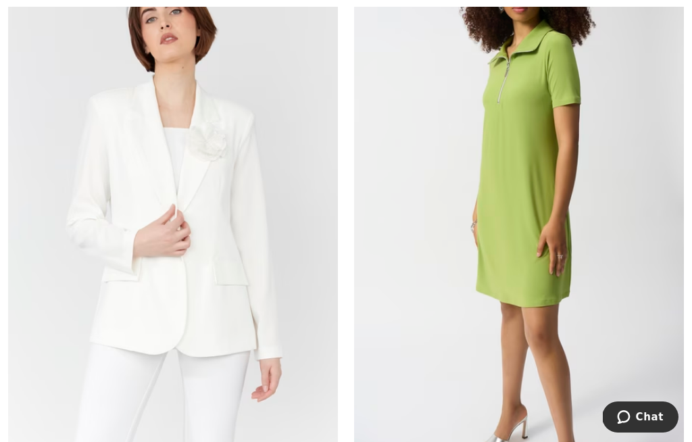
click at [193, 268] on img at bounding box center [173, 205] width 330 height 494
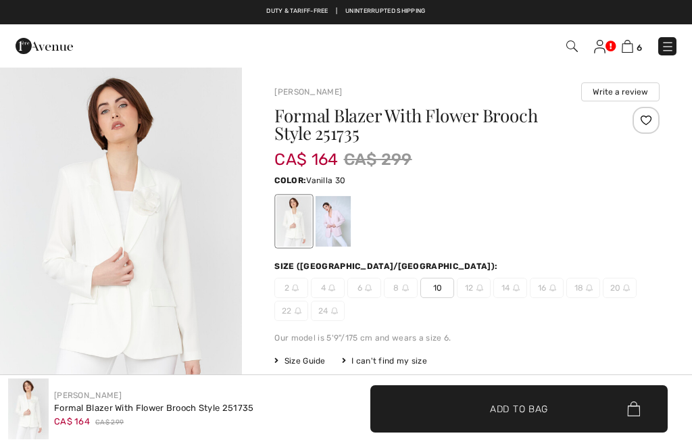
checkbox input "true"
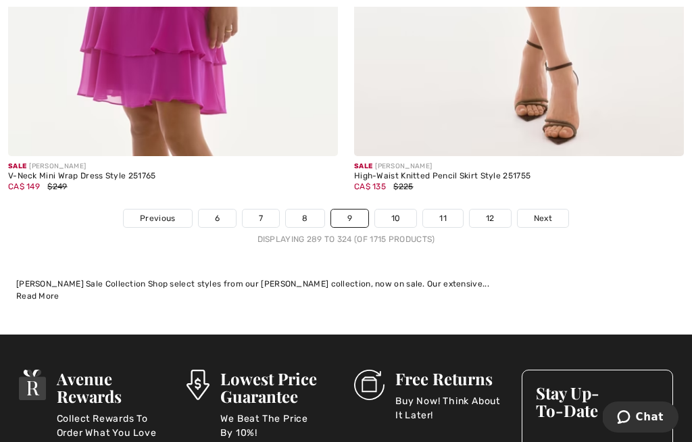
scroll to position [10538, 0]
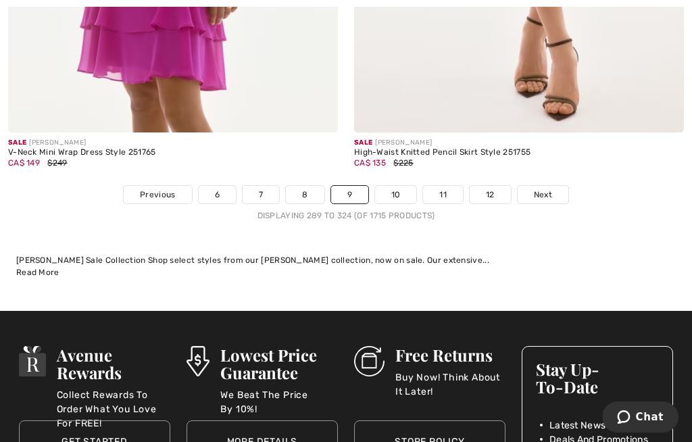
click at [393, 188] on link "10" at bounding box center [396, 195] width 42 height 18
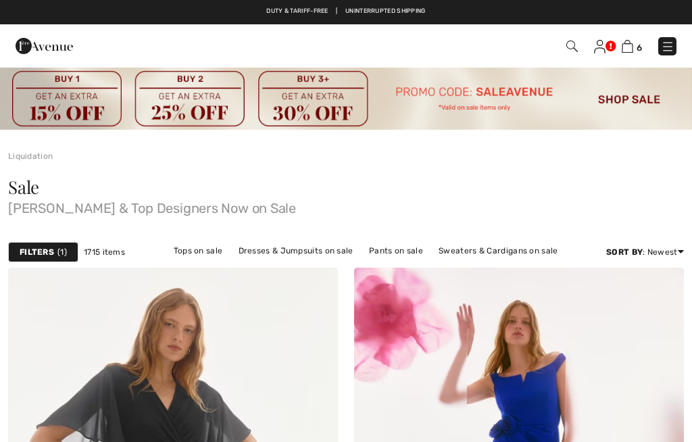
checkbox input "true"
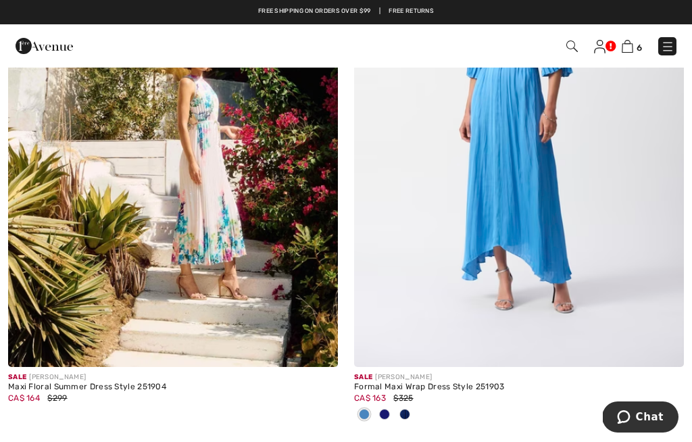
scroll to position [8555, 0]
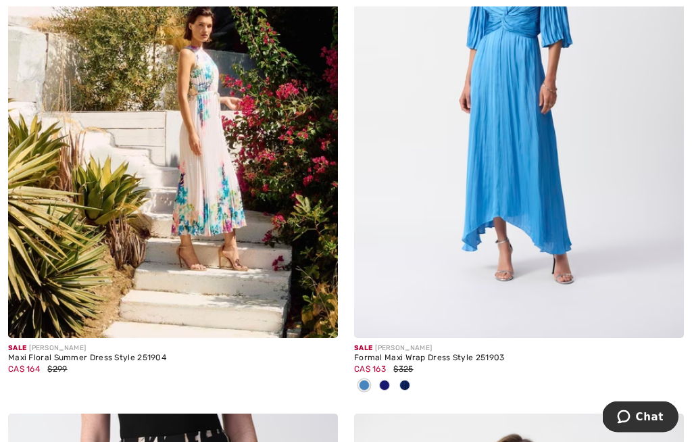
click at [88, 354] on div "Maxi Floral Summer Dress Style 251904" at bounding box center [173, 358] width 330 height 9
click at [96, 353] on div "Maxi Floral Summer Dress Style 251904" at bounding box center [173, 357] width 330 height 9
click at [205, 213] on img at bounding box center [173, 90] width 330 height 494
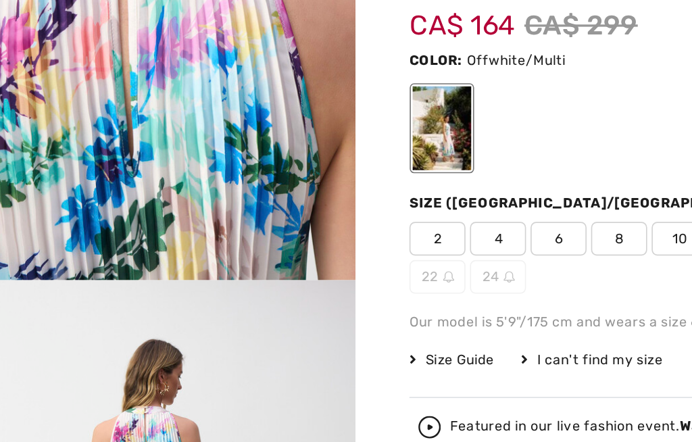
scroll to position [38, 0]
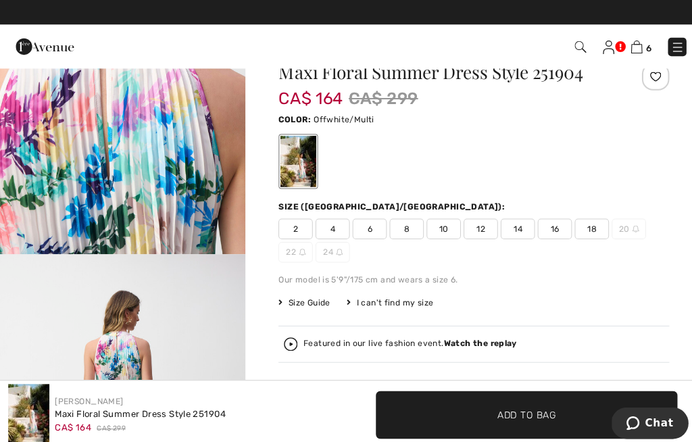
click at [433, 224] on span "10" at bounding box center [437, 225] width 34 height 20
click at [503, 397] on span "✔ Added to Bag Add to Bag" at bounding box center [466, 401] width 385 height 47
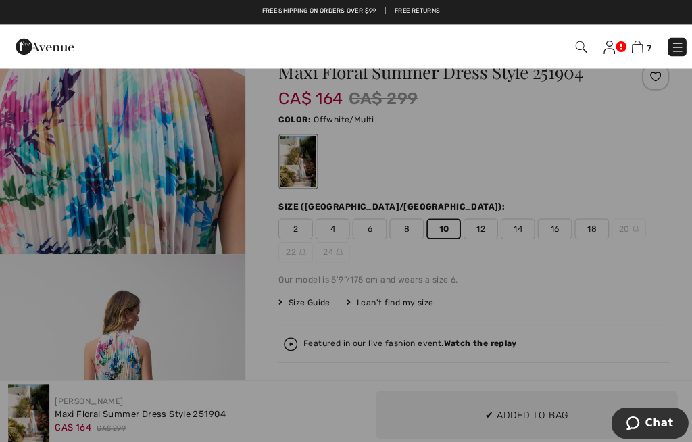
click at [495, 401] on div at bounding box center [346, 221] width 692 height 442
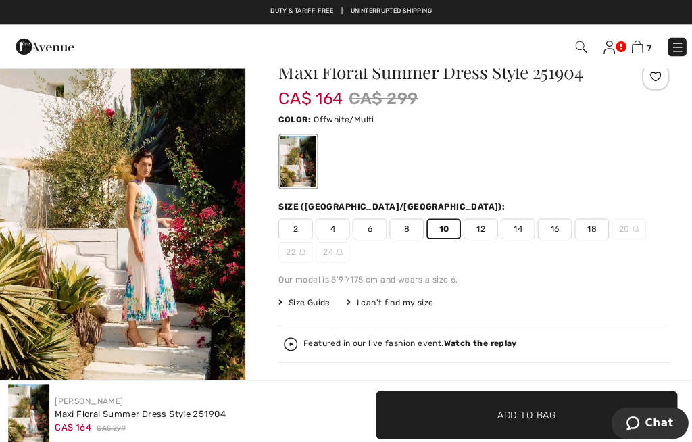
scroll to position [0, 0]
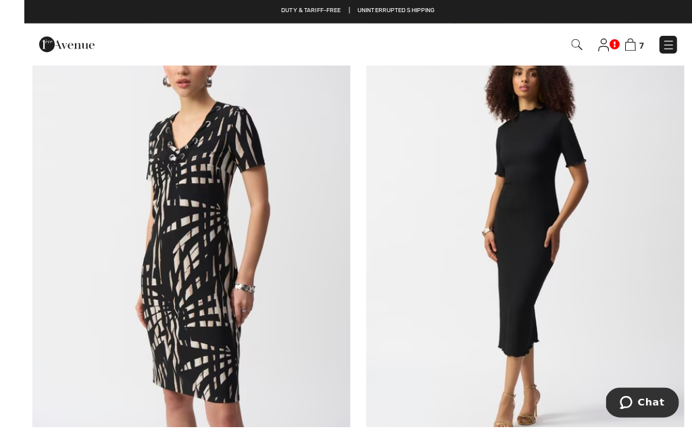
scroll to position [9527, 0]
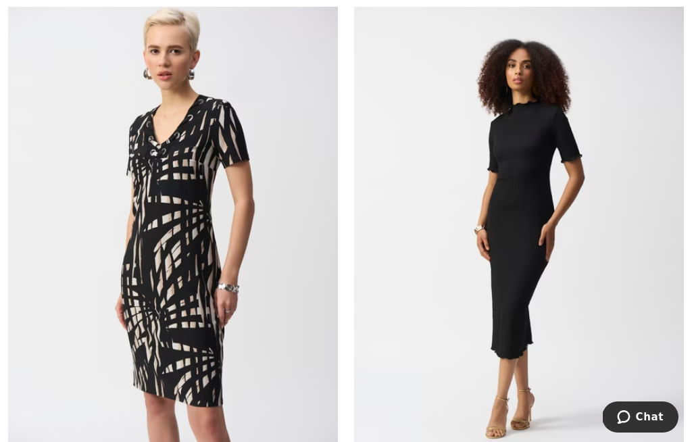
click at [526, 281] on img at bounding box center [519, 237] width 330 height 494
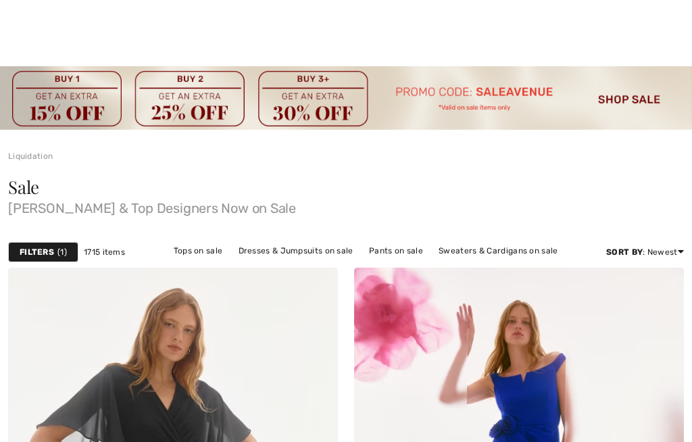
checkbox input "true"
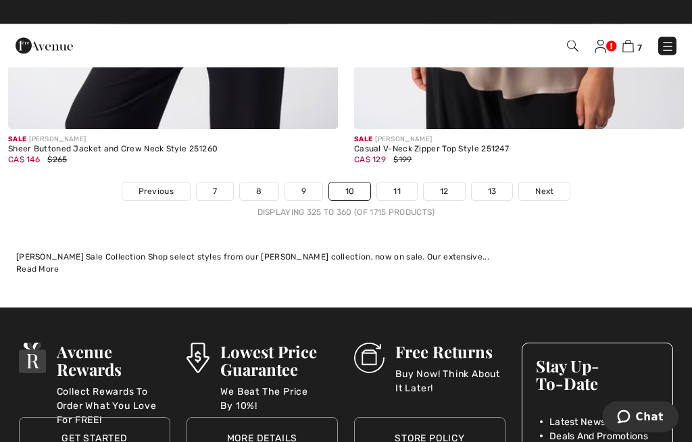
scroll to position [10430, 0]
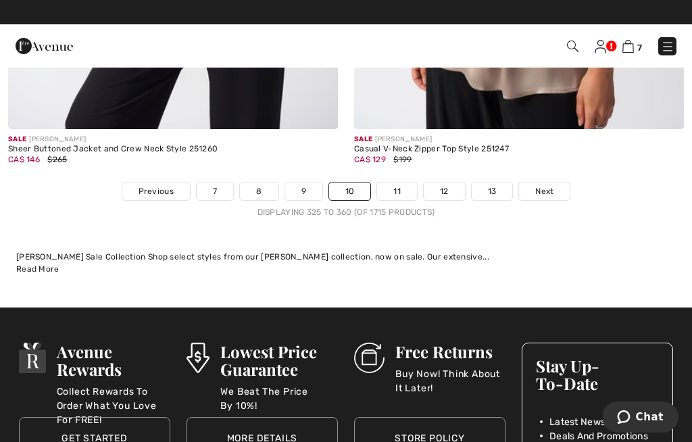
click at [398, 185] on link "11" at bounding box center [397, 191] width 40 height 18
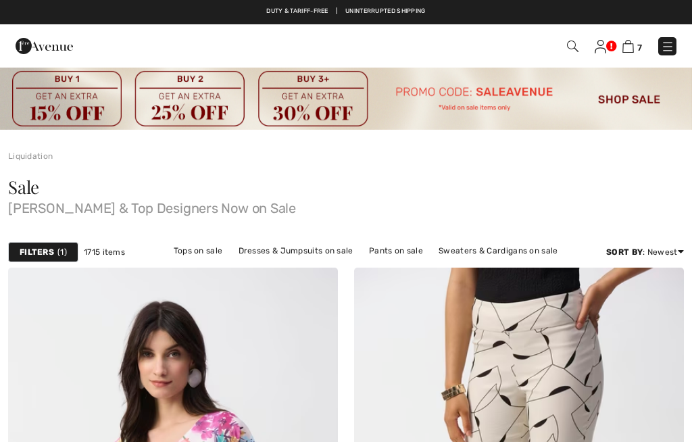
checkbox input "true"
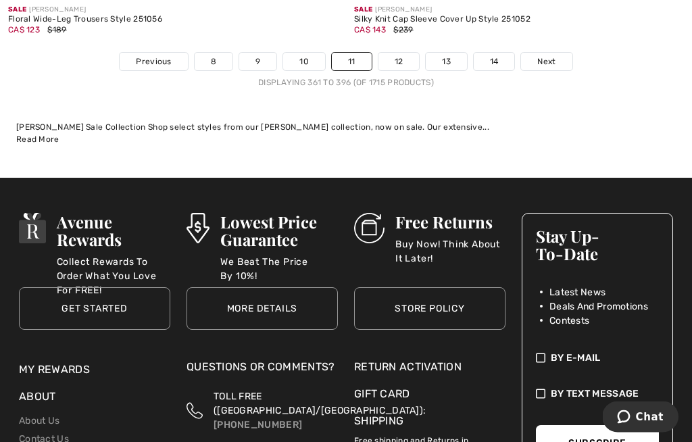
scroll to position [10383, 0]
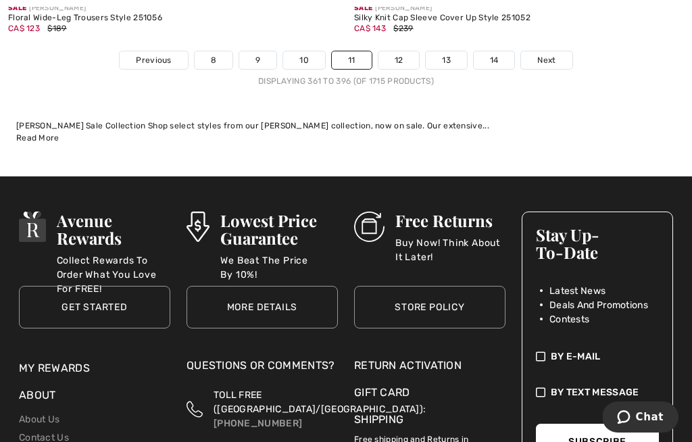
click at [392, 52] on link "12" at bounding box center [398, 60] width 41 height 18
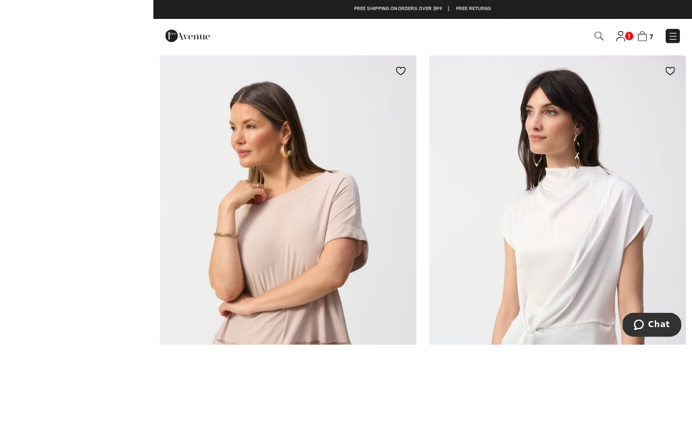
scroll to position [6142, 0]
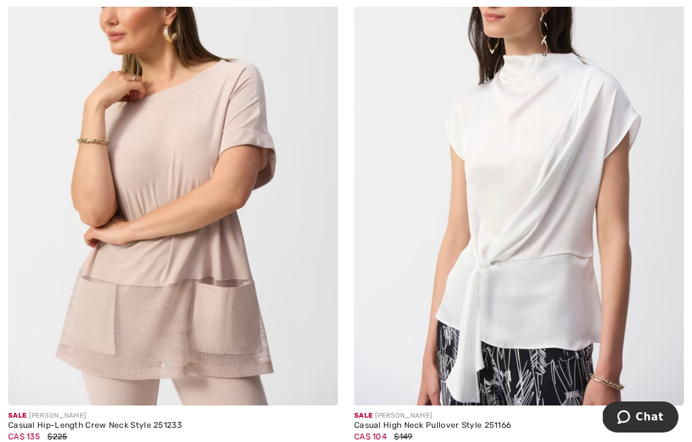
click at [482, 413] on div "Sale [PERSON_NAME]" at bounding box center [519, 416] width 330 height 10
click at [552, 280] on img at bounding box center [519, 158] width 330 height 494
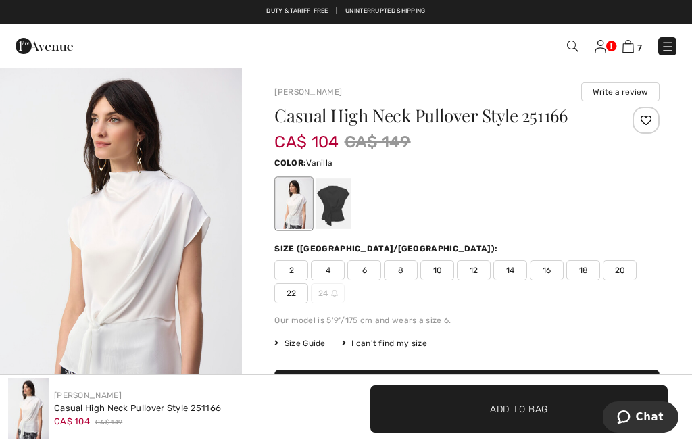
click span "10"
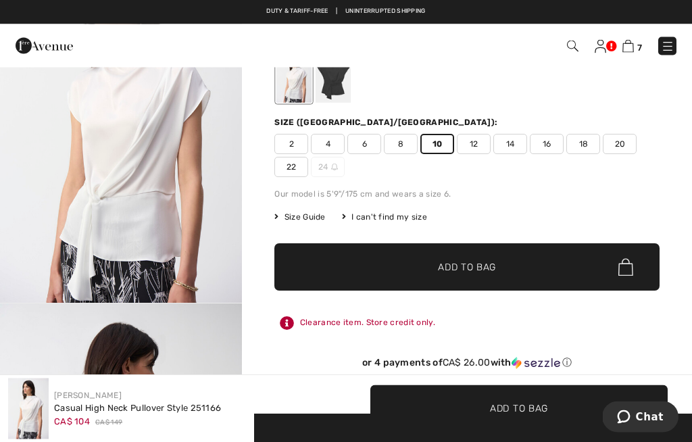
scroll to position [130, 0]
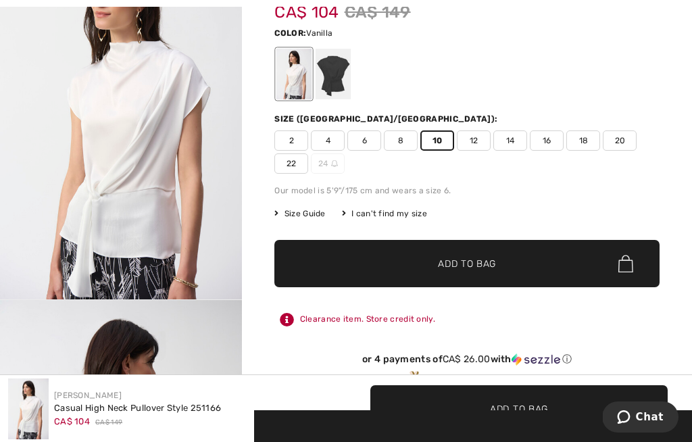
click span "✔ Added to Bag Add to Bag"
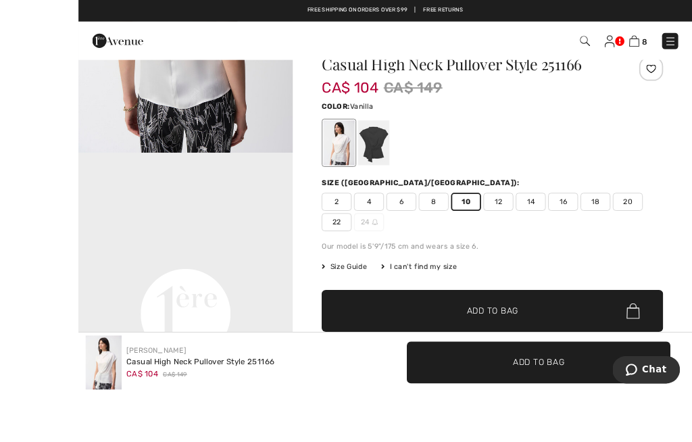
scroll to position [91, 0]
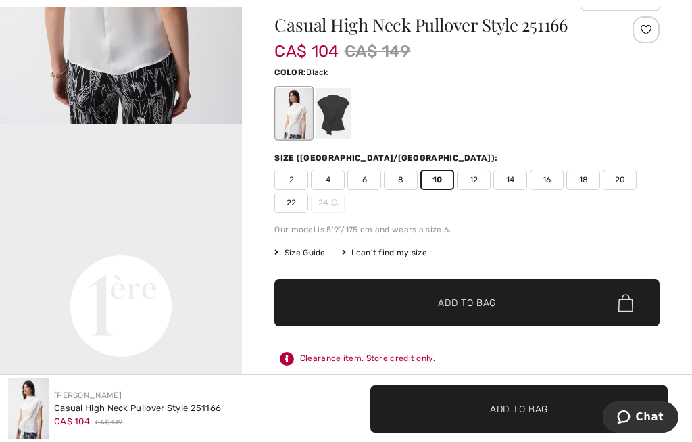
click div
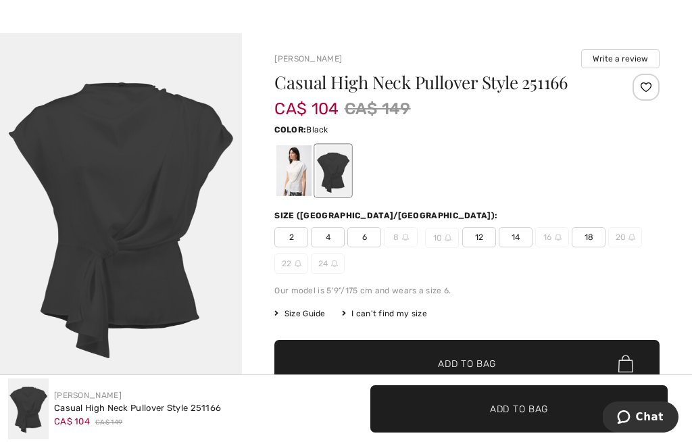
scroll to position [0, 0]
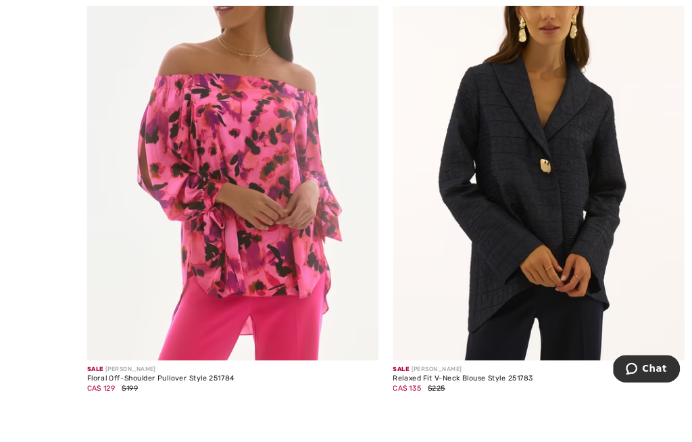
scroll to position [6751, 0]
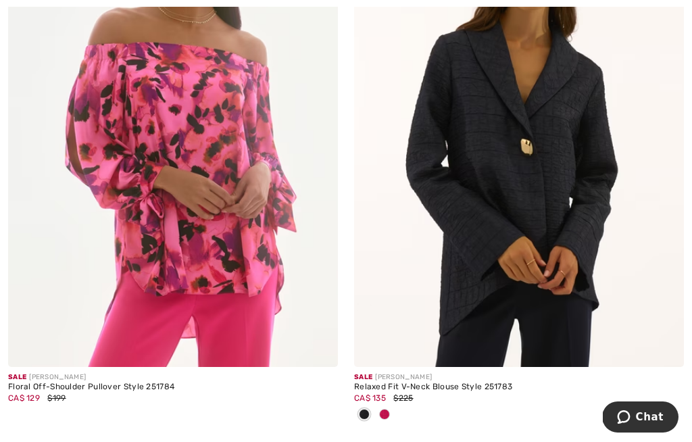
click at [389, 411] on div at bounding box center [384, 415] width 20 height 22
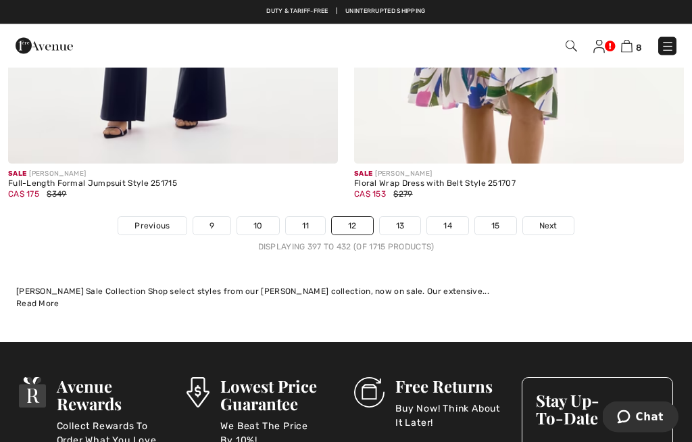
scroll to position [10380, 0]
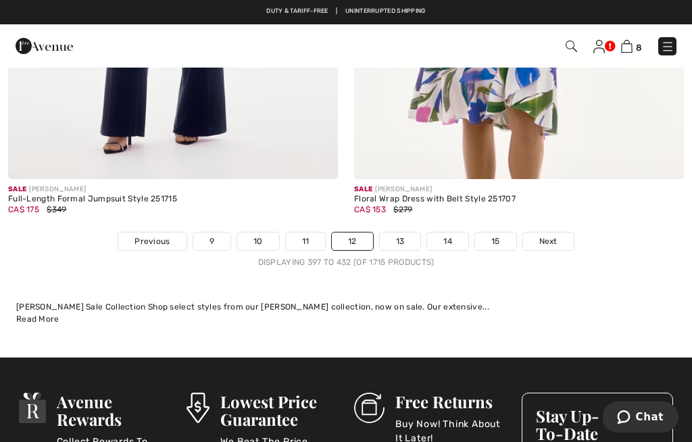
click at [398, 232] on link "13" at bounding box center [400, 241] width 41 height 18
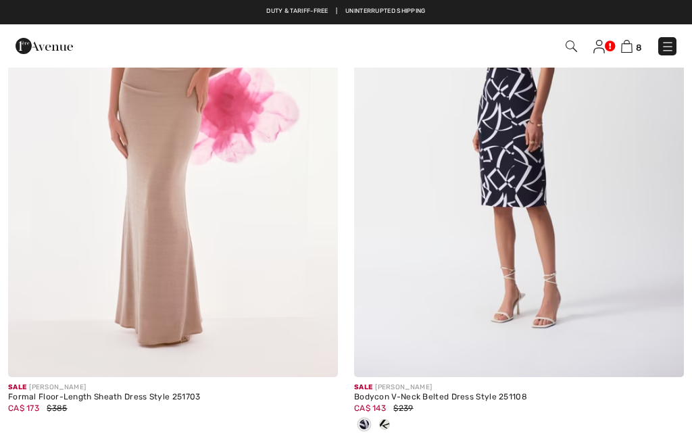
checkbox input "true"
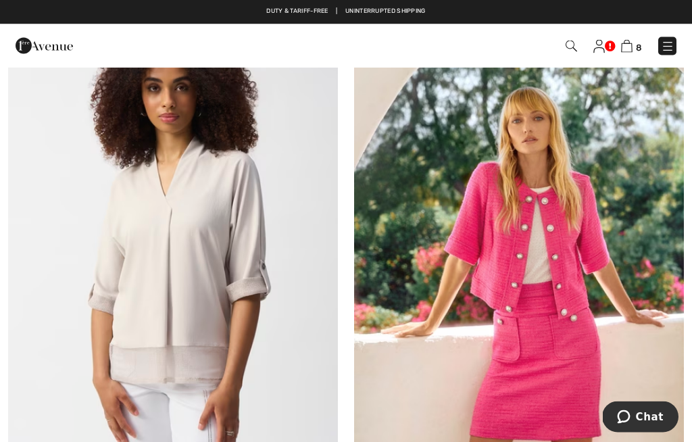
scroll to position [4923, 0]
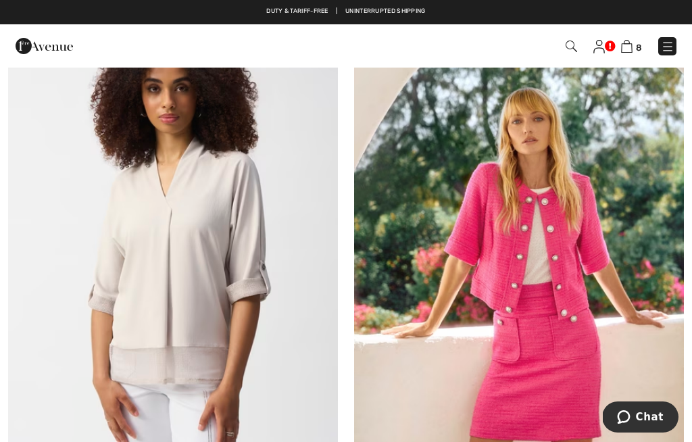
click at [570, 283] on img at bounding box center [519, 261] width 330 height 494
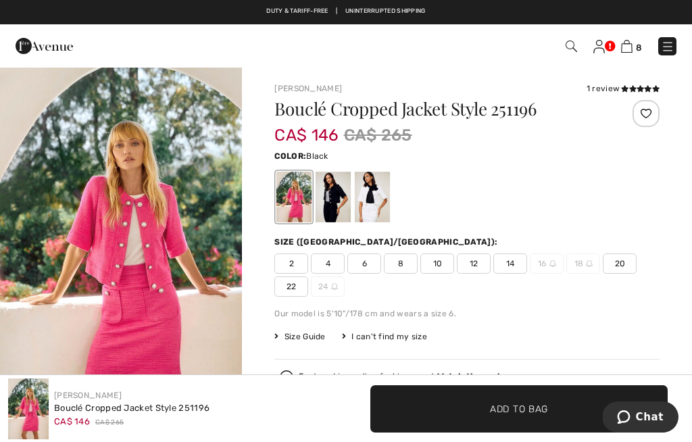
click at [333, 199] on div at bounding box center [332, 197] width 35 height 51
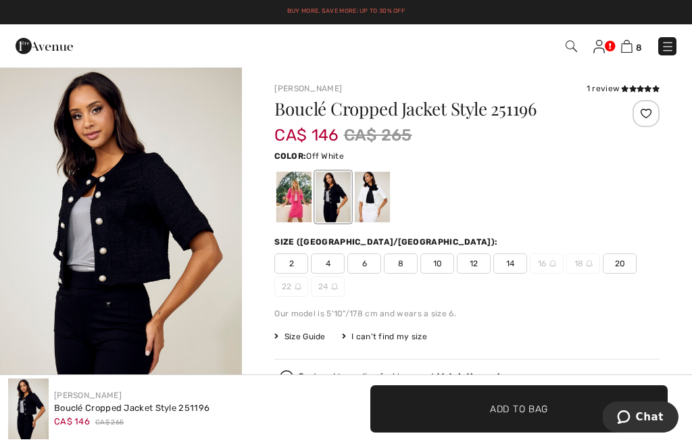
click at [376, 199] on div at bounding box center [372, 197] width 35 height 51
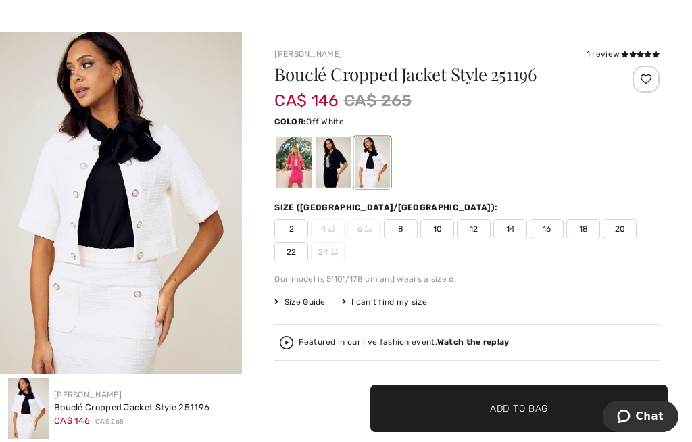
scroll to position [34, 0]
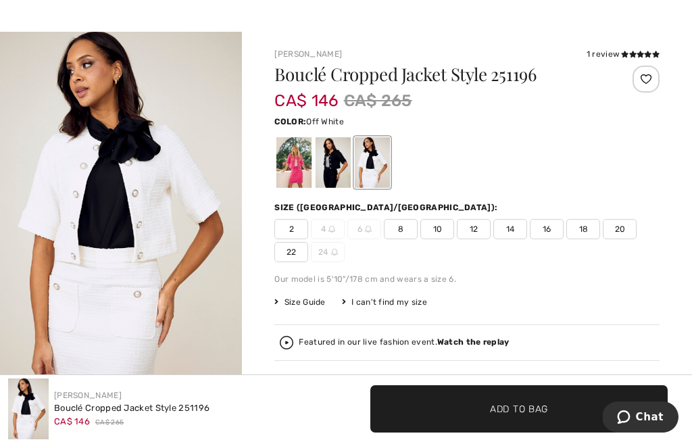
click at [301, 172] on div at bounding box center [293, 162] width 35 height 51
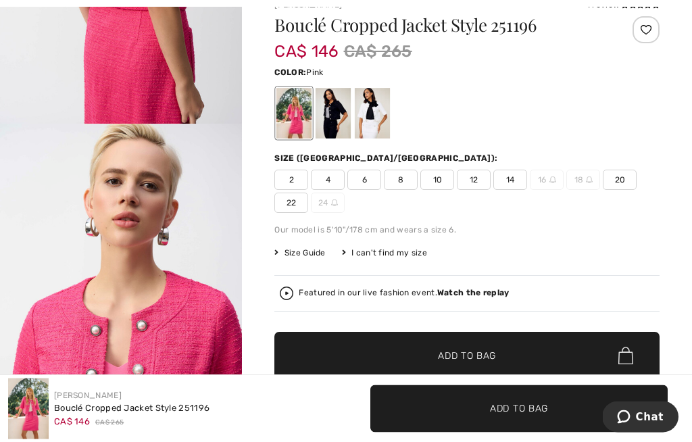
scroll to position [84, 0]
click at [436, 178] on span "10" at bounding box center [437, 180] width 34 height 20
click at [472, 351] on span "Add to Bag" at bounding box center [467, 356] width 58 height 14
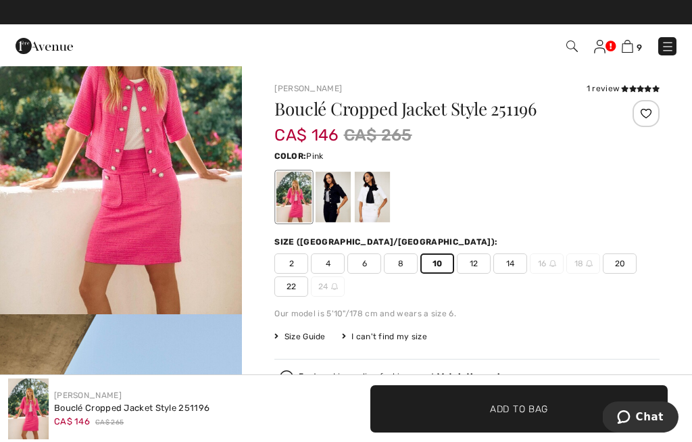
scroll to position [115, 0]
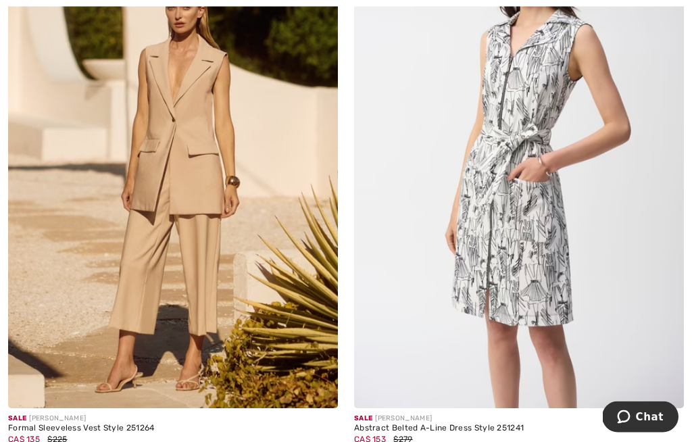
scroll to position [6732, 0]
click at [190, 173] on img at bounding box center [173, 161] width 330 height 494
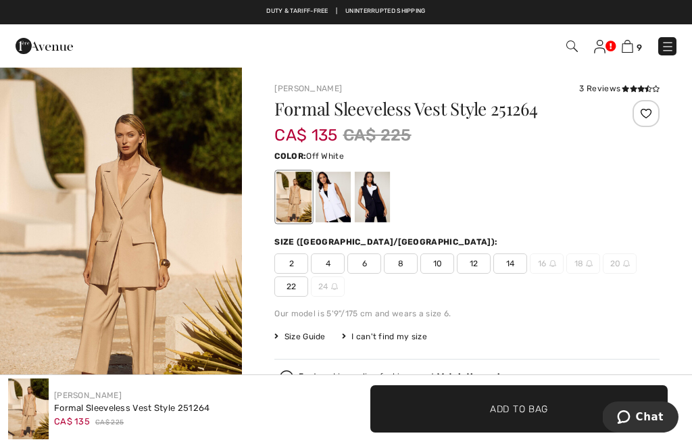
click at [338, 205] on div at bounding box center [332, 197] width 35 height 51
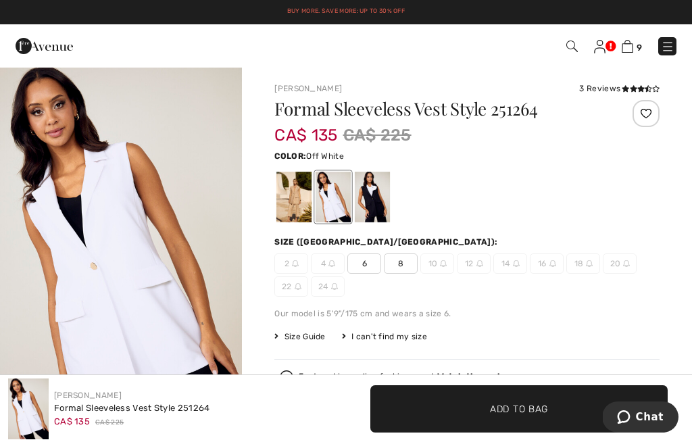
click at [379, 201] on div at bounding box center [372, 197] width 35 height 51
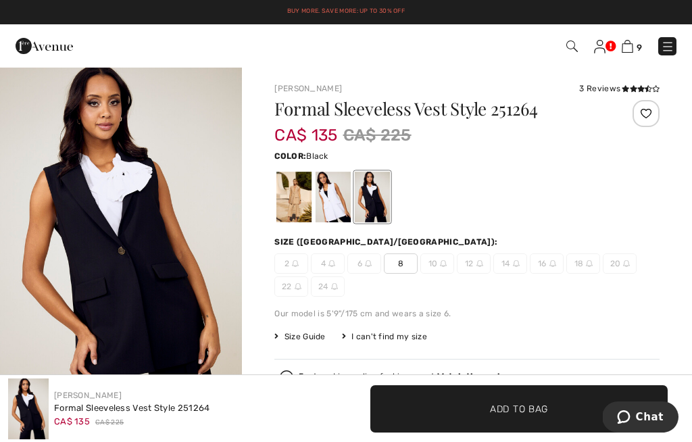
click at [297, 203] on div at bounding box center [293, 197] width 35 height 51
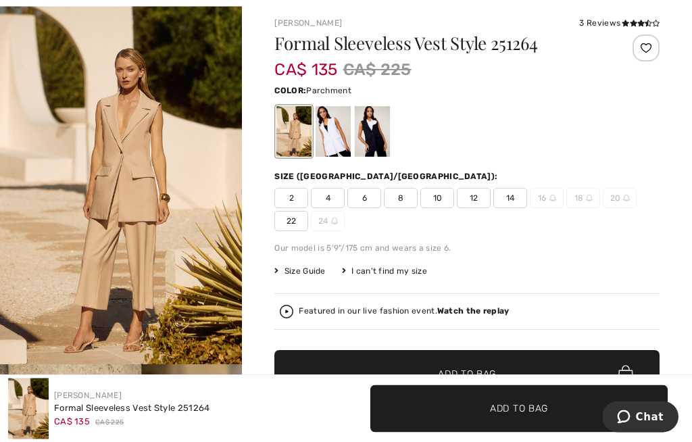
scroll to position [66, 0]
click at [437, 201] on span "10" at bounding box center [437, 198] width 34 height 20
click at [486, 370] on span "Add to Bag" at bounding box center [467, 374] width 58 height 14
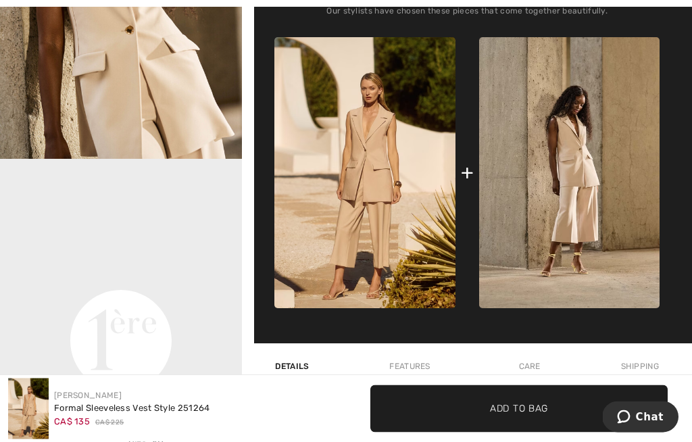
scroll to position [634, 0]
click at [592, 219] on img at bounding box center [569, 172] width 180 height 271
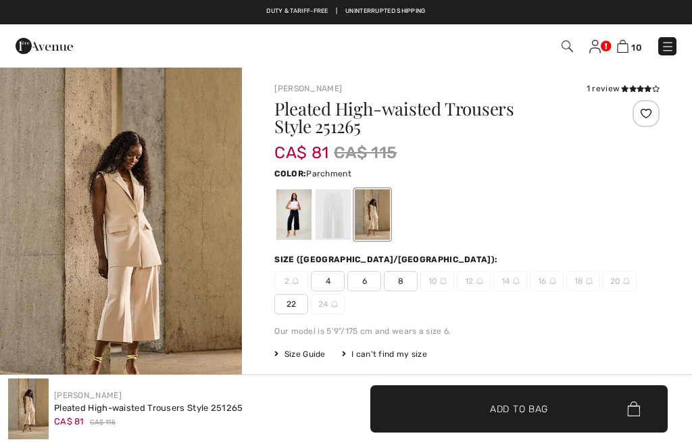
checkbox input "true"
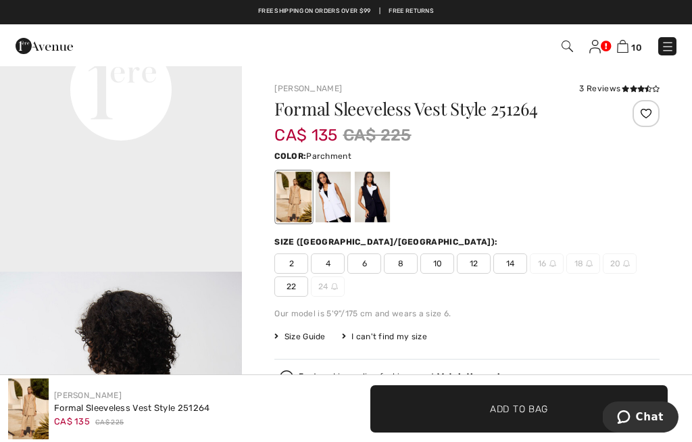
scroll to position [883, 0]
click at [334, 202] on div at bounding box center [332, 197] width 35 height 51
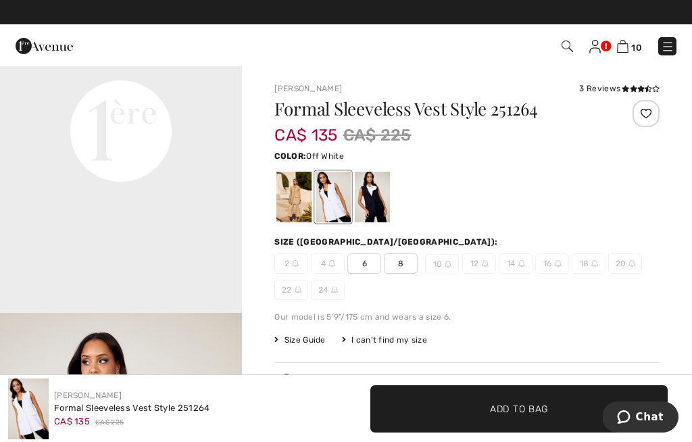
scroll to position [0, 0]
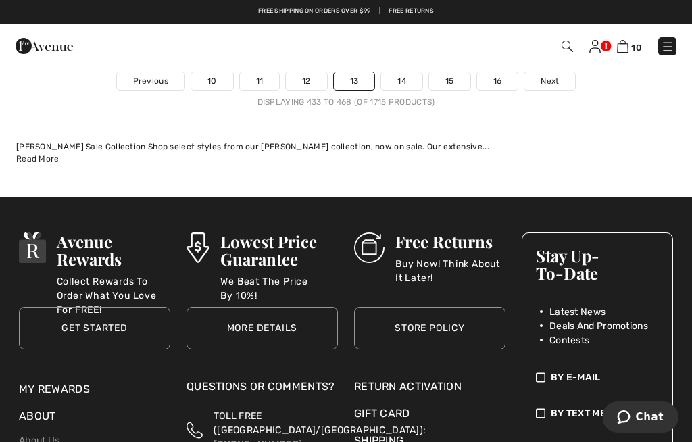
scroll to position [10647, 0]
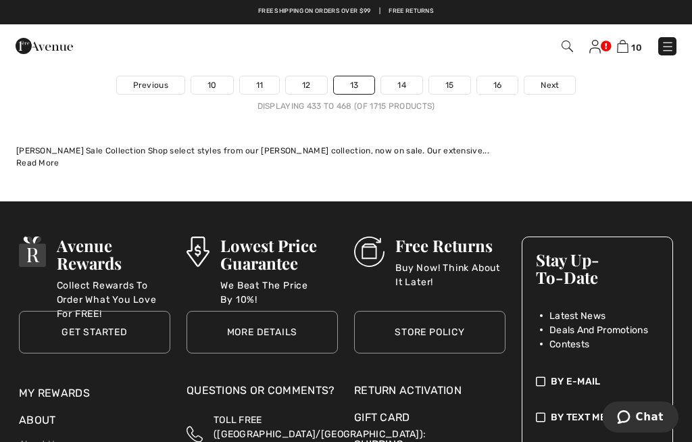
click at [407, 76] on link "14" at bounding box center [401, 85] width 41 height 18
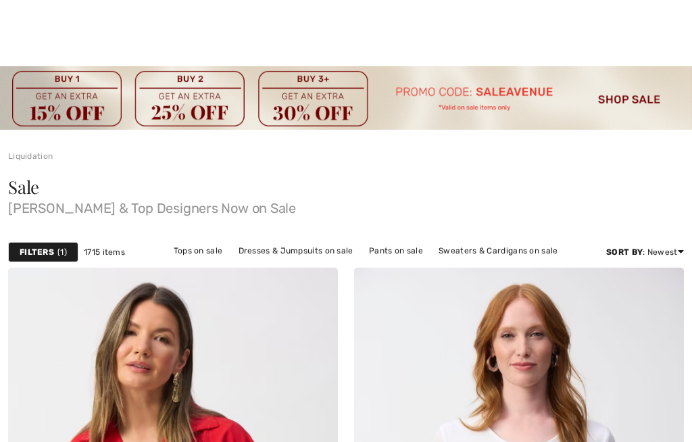
checkbox input "true"
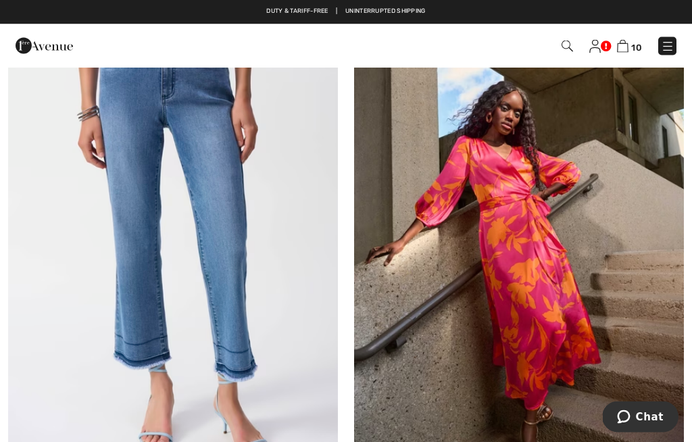
scroll to position [4903, 0]
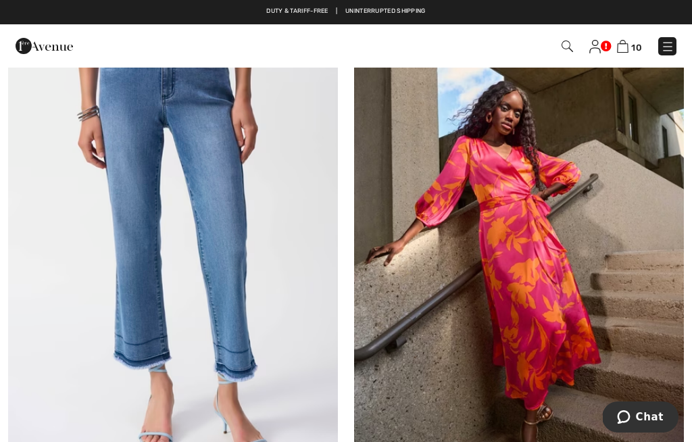
click at [534, 276] on img at bounding box center [519, 236] width 330 height 494
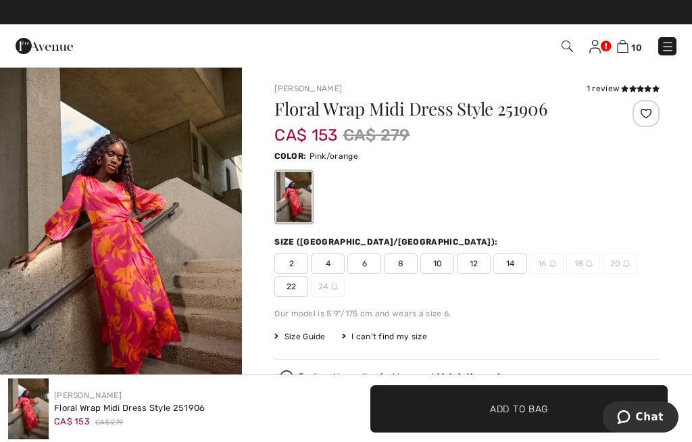
click at [437, 268] on span "10" at bounding box center [437, 263] width 34 height 20
click at [526, 409] on span "Add to Bag" at bounding box center [519, 408] width 58 height 14
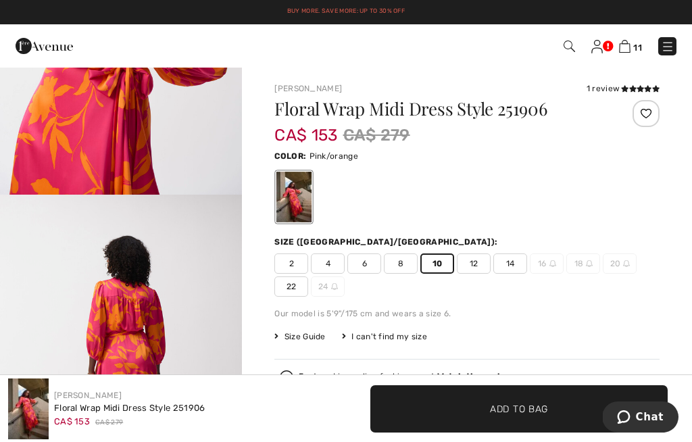
click at [623, 47] on img at bounding box center [624, 46] width 11 height 13
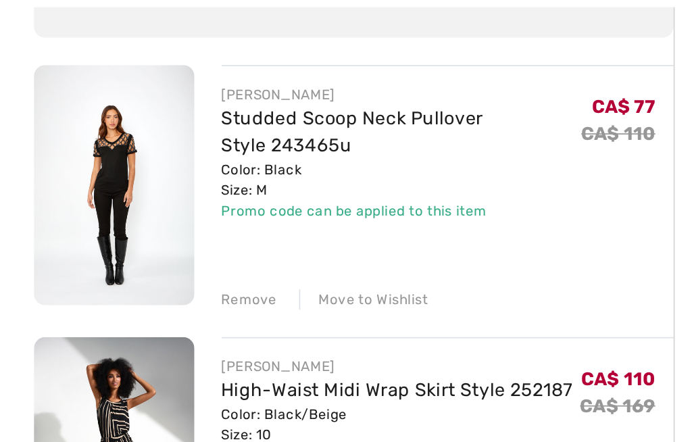
scroll to position [70, 0]
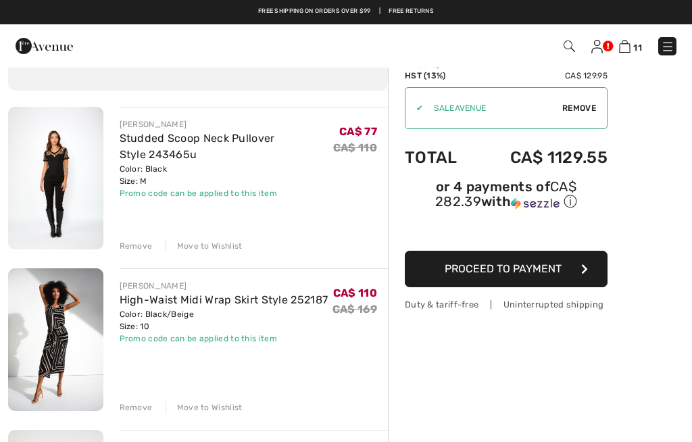
click at [126, 243] on div "Remove" at bounding box center [136, 246] width 33 height 12
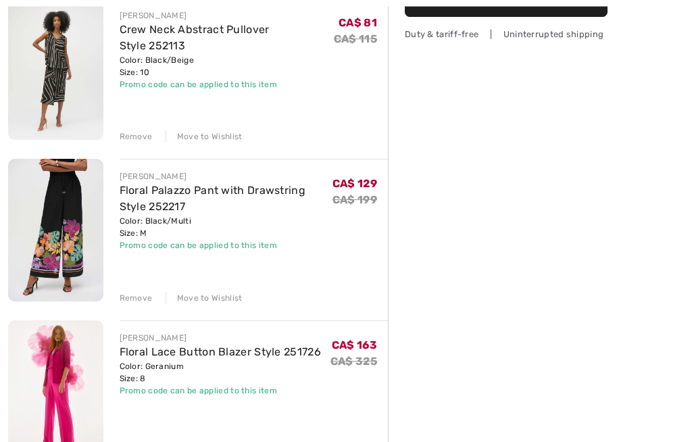
scroll to position [340, 0]
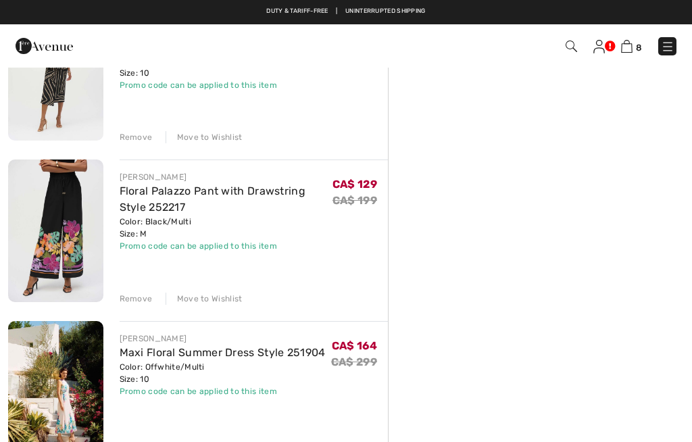
scroll to position [355, 0]
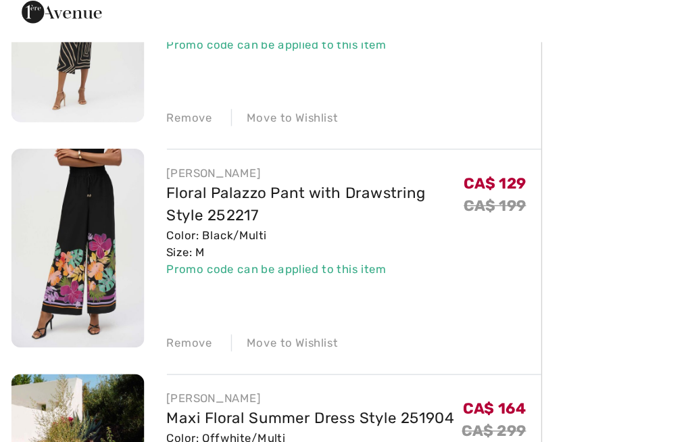
click at [218, 277] on div "Move to Wishlist" at bounding box center [203, 283] width 77 height 12
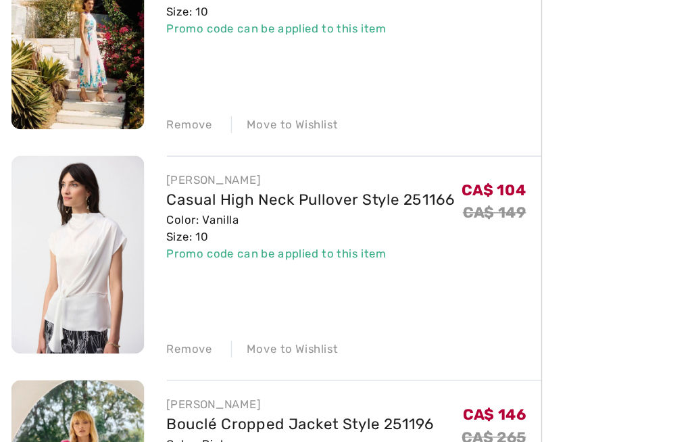
scroll to position [461, 0]
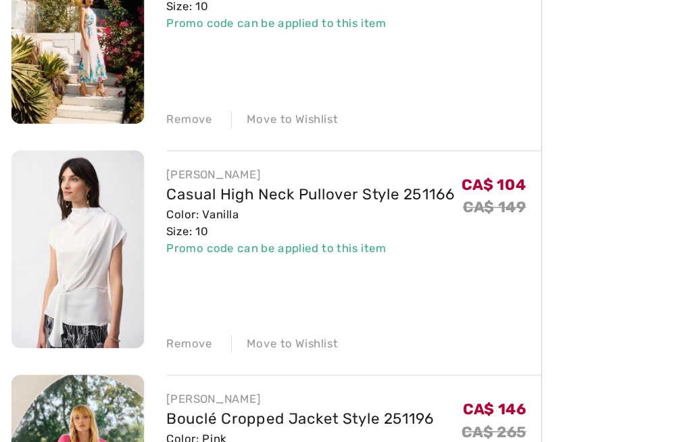
click at [137, 332] on div "Remove" at bounding box center [136, 338] width 33 height 12
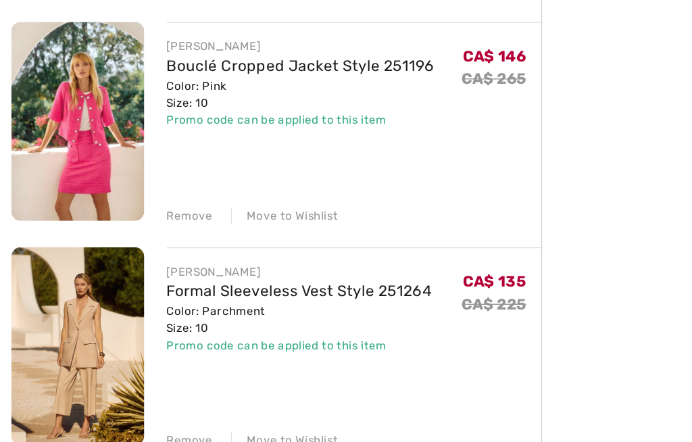
scroll to position [554, 0]
click at [129, 401] on div "Remove" at bounding box center [136, 407] width 33 height 12
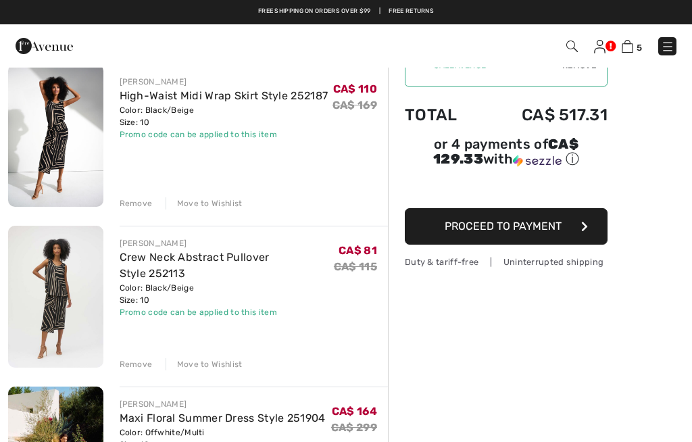
scroll to position [90, 0]
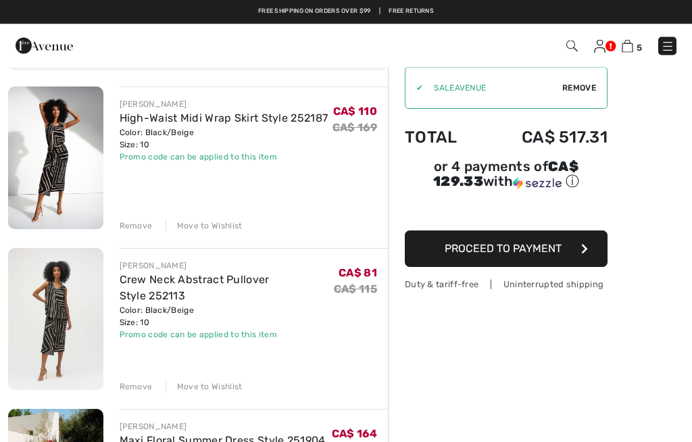
click at [134, 381] on div "Remove" at bounding box center [136, 387] width 33 height 12
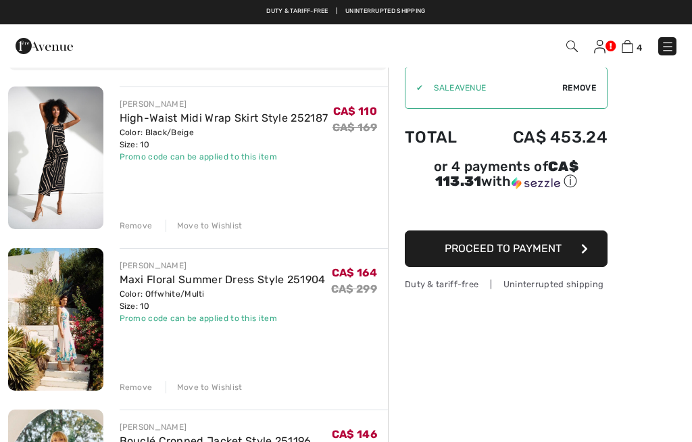
click at [132, 224] on div "Remove" at bounding box center [136, 226] width 33 height 12
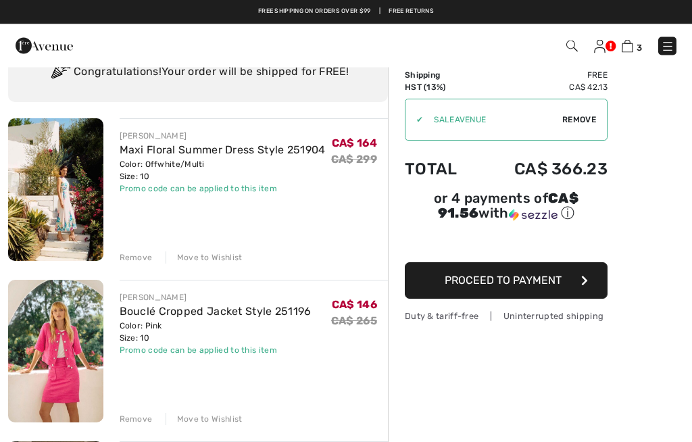
scroll to position [16, 0]
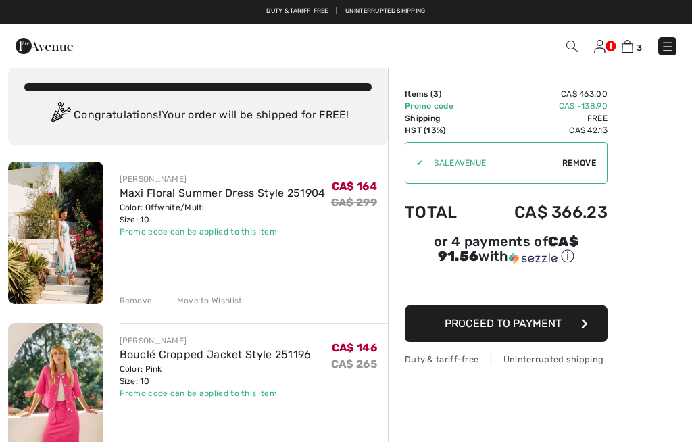
click at [178, 193] on link "Maxi Floral Summer Dress Style 251904" at bounding box center [223, 192] width 206 height 13
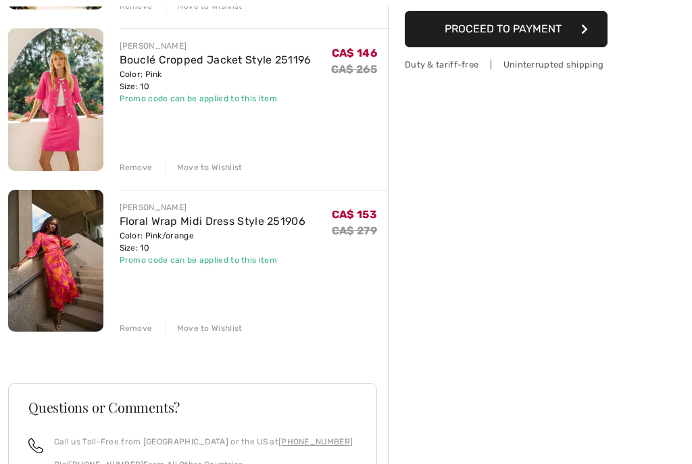
scroll to position [317, 0]
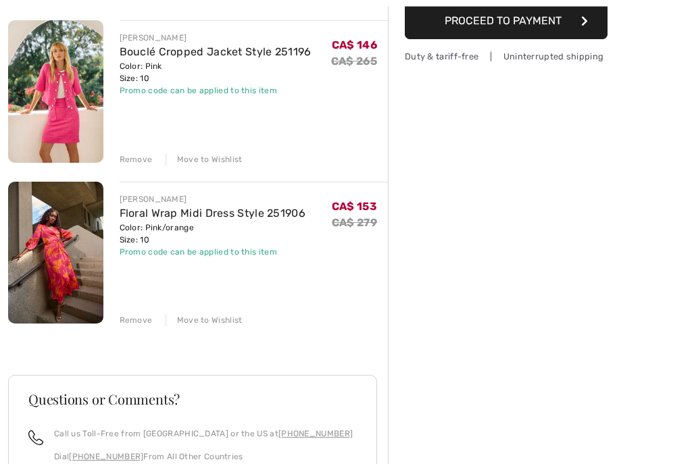
click at [53, 259] on img at bounding box center [55, 253] width 95 height 143
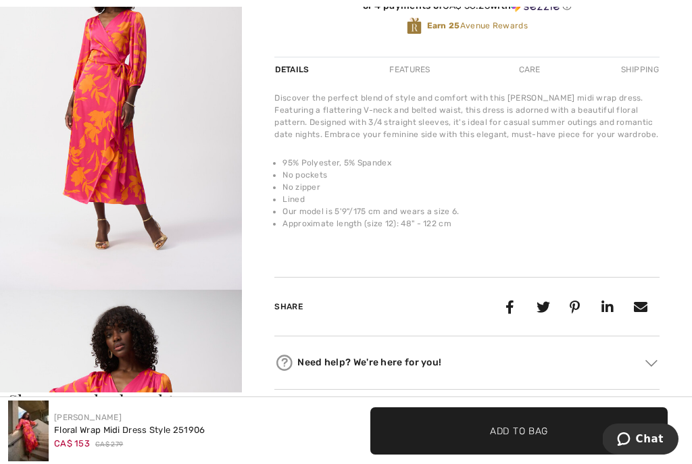
scroll to position [503, 0]
